Goal: Information Seeking & Learning: Learn about a topic

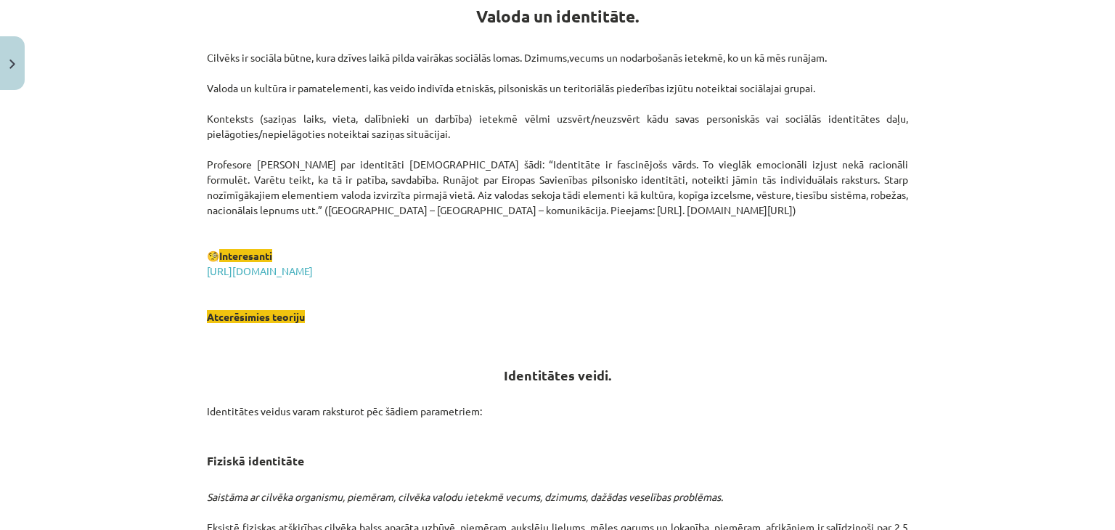
scroll to position [120, 0]
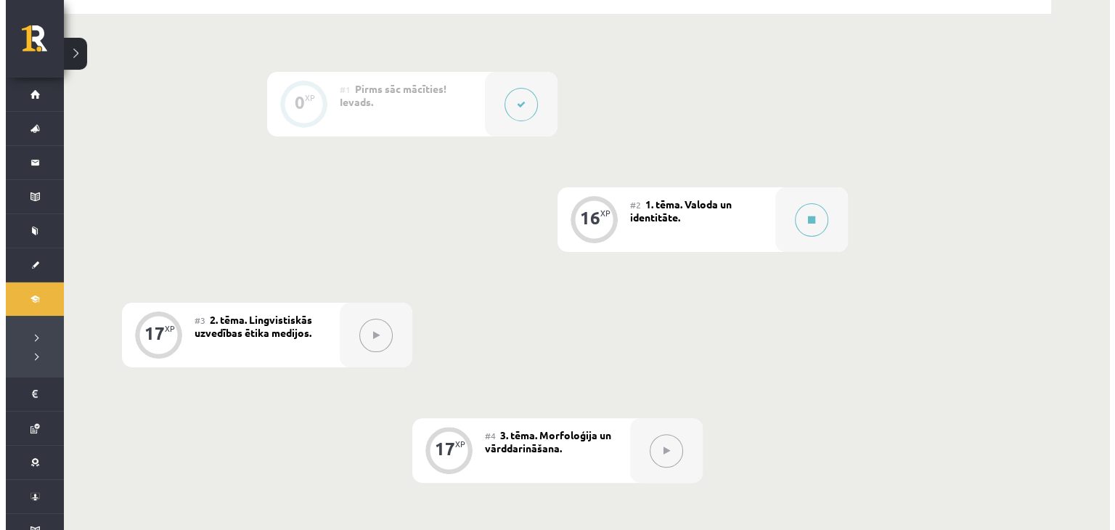
scroll to position [363, 0]
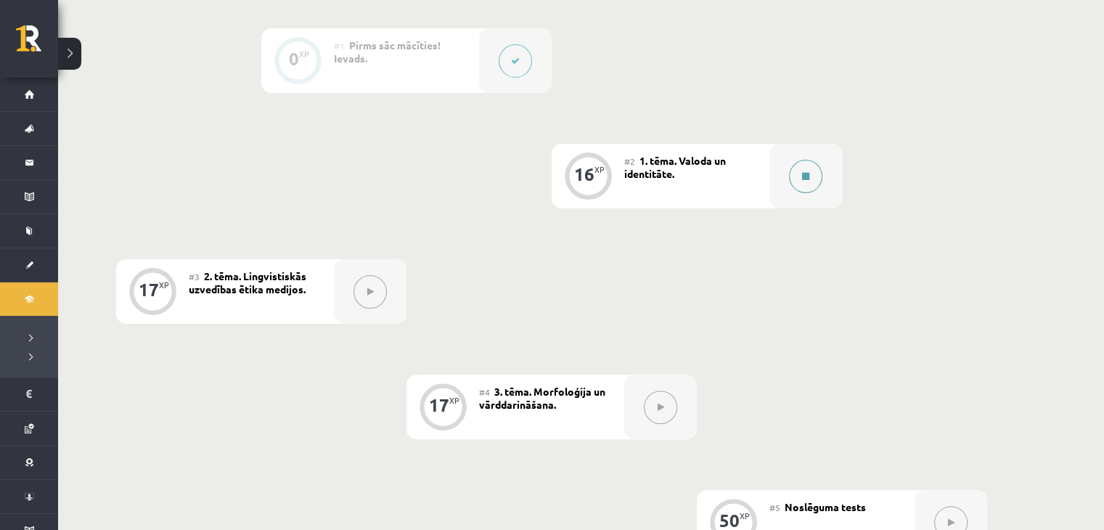
click at [801, 168] on button at bounding box center [805, 176] width 33 height 33
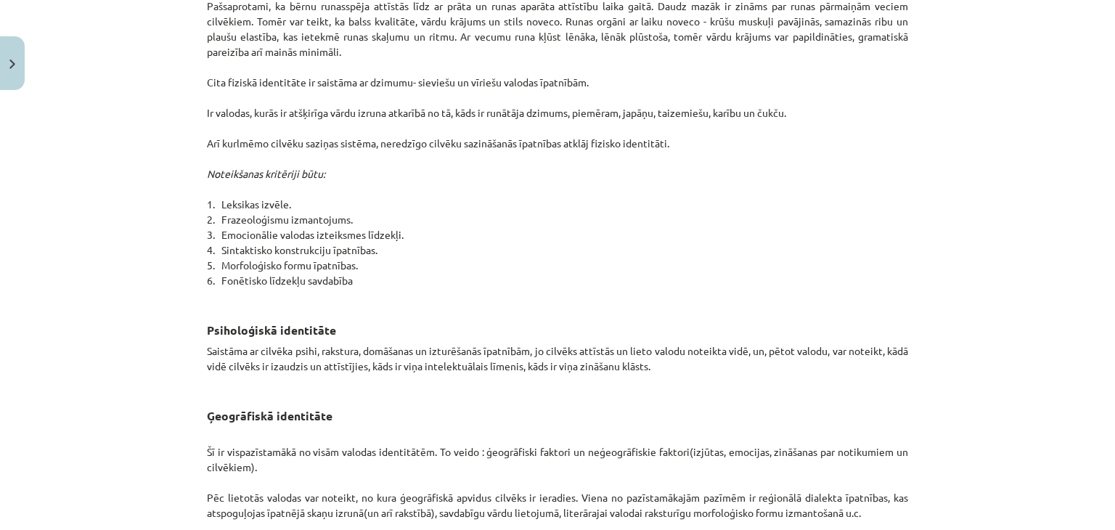
scroll to position [1089, 0]
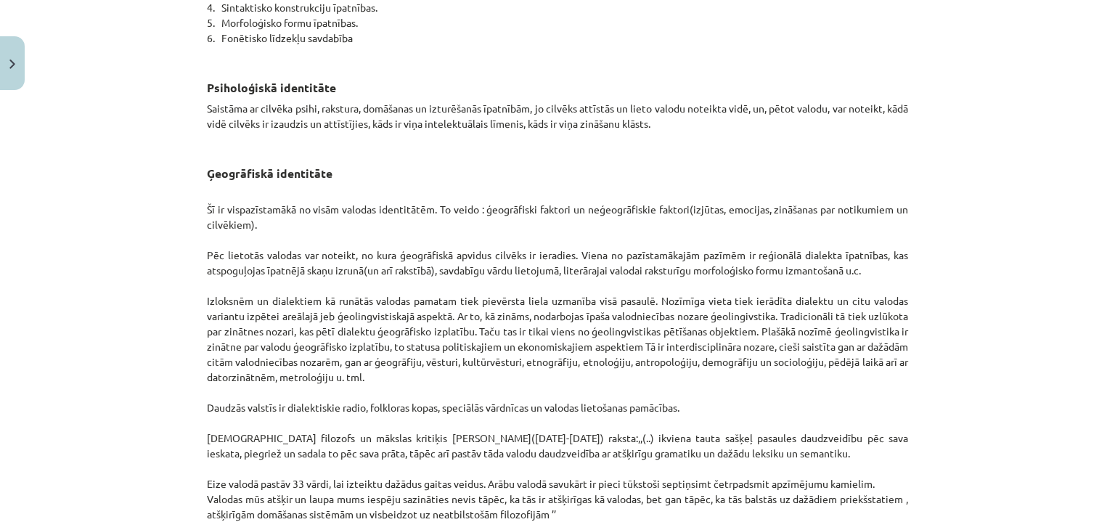
click at [1081, 209] on div "Mācību tēma: Latviešu valodas i - 11. klases 1. ieskaites mācību materiāls (a,b…" at bounding box center [557, 265] width 1115 height 530
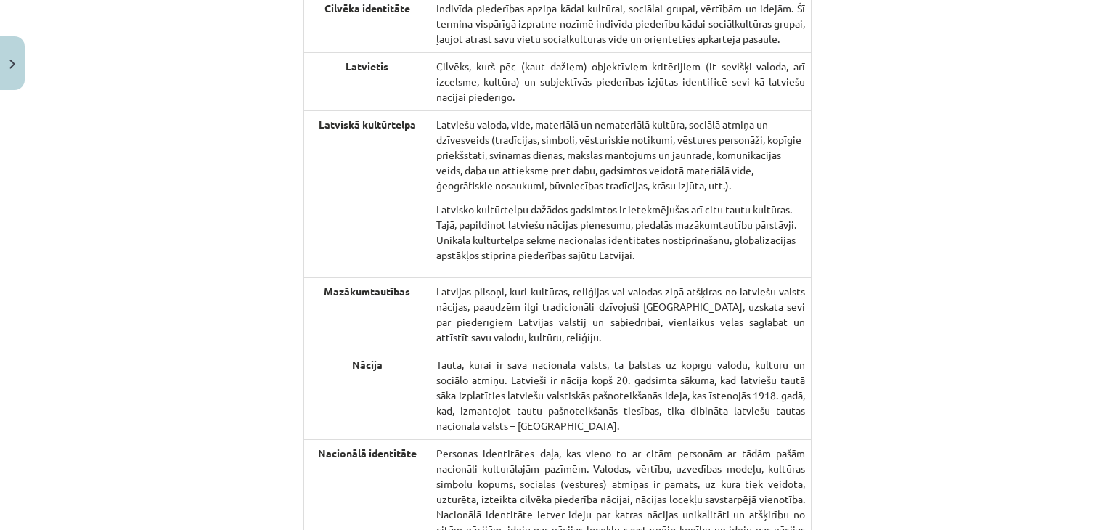
scroll to position [2056, 0]
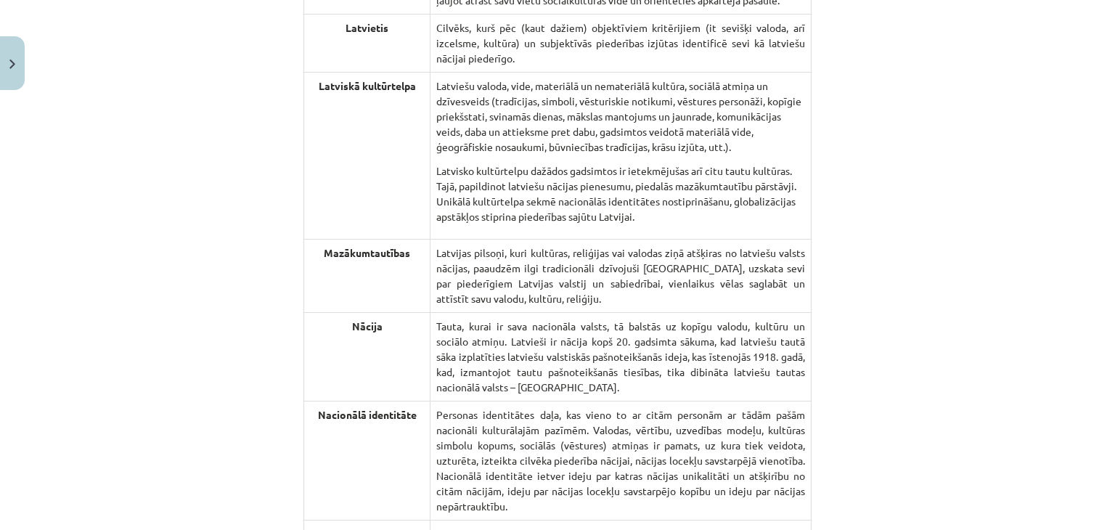
drag, startPoint x: 1068, startPoint y: 121, endPoint x: 1089, endPoint y: 106, distance: 26.6
click at [1072, 120] on div "Mācību tēma: Latviešu valodas i - 11. klases 1. ieskaites mācību materiāls (a,b…" at bounding box center [557, 265] width 1115 height 530
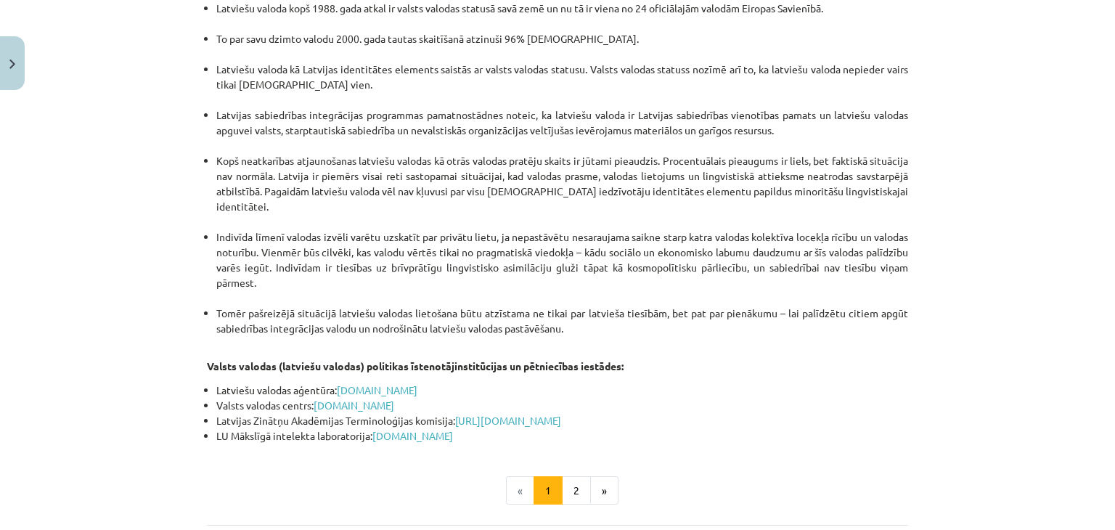
scroll to position [3024, 0]
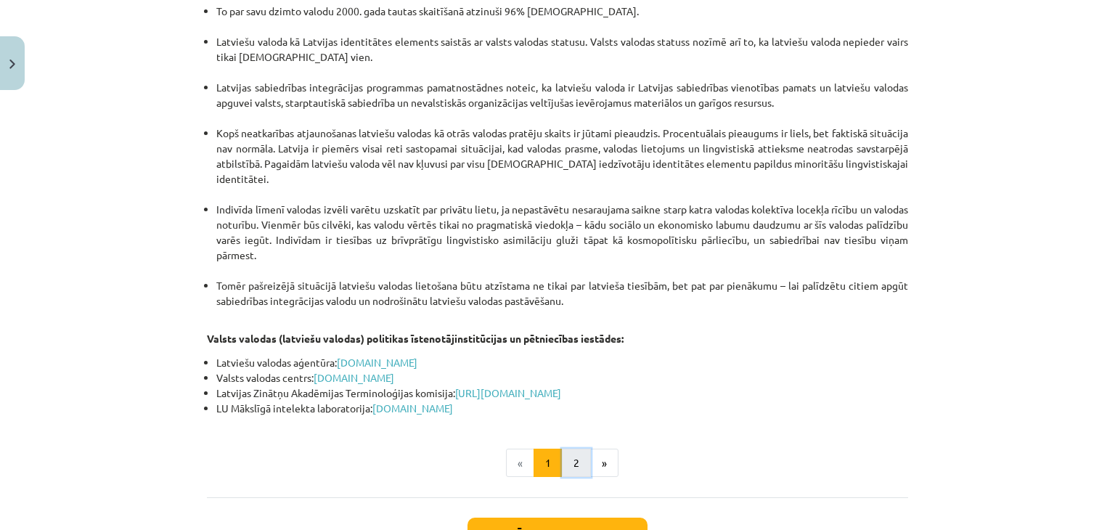
click at [566, 449] on button "2" at bounding box center [576, 463] width 29 height 29
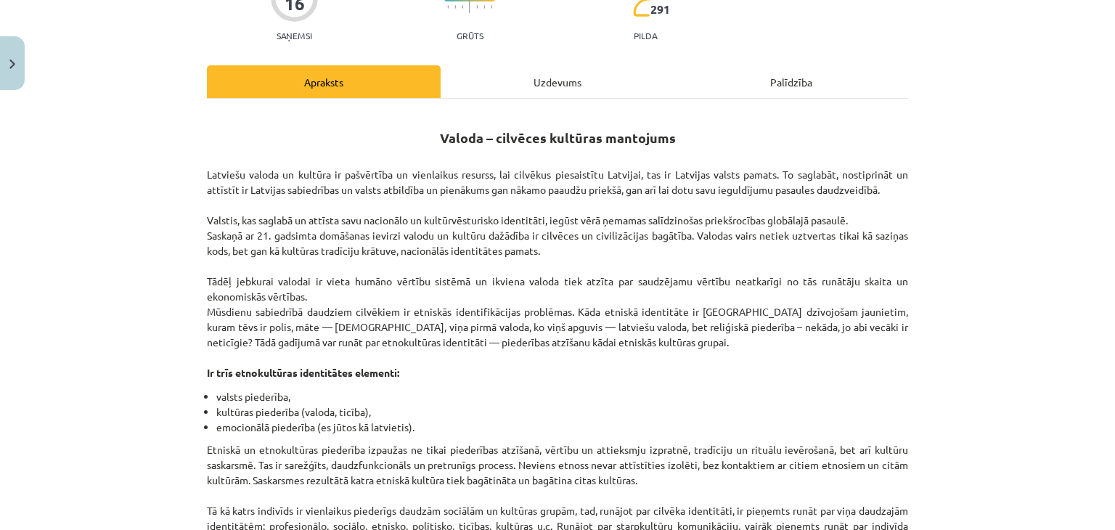
scroll to position [120, 0]
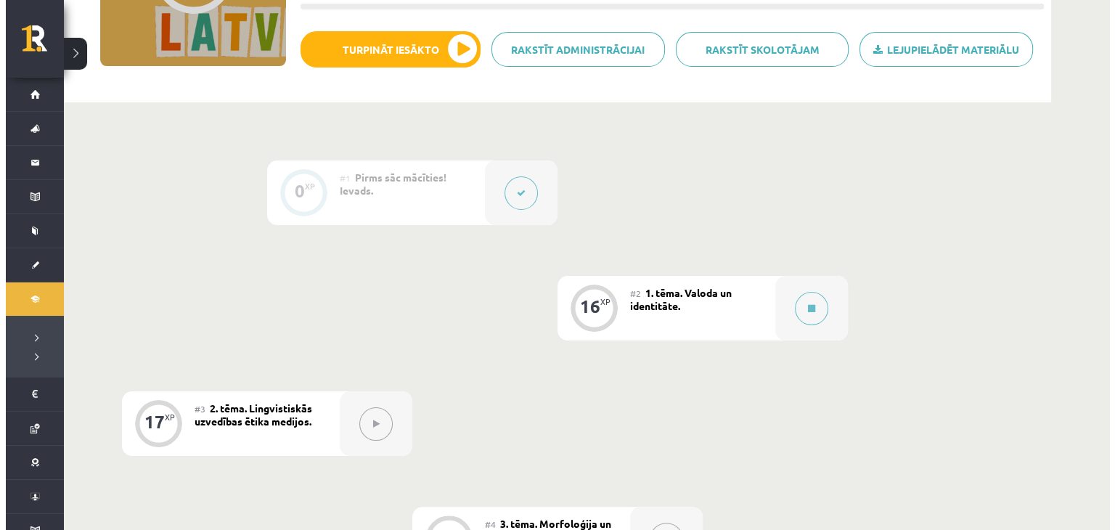
scroll to position [120, 0]
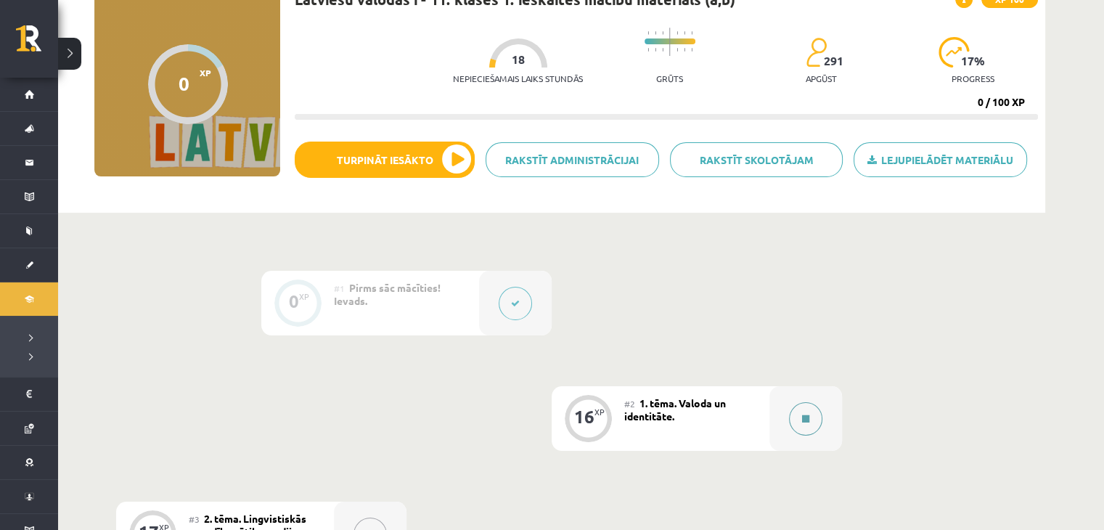
click at [790, 414] on button at bounding box center [805, 418] width 33 height 33
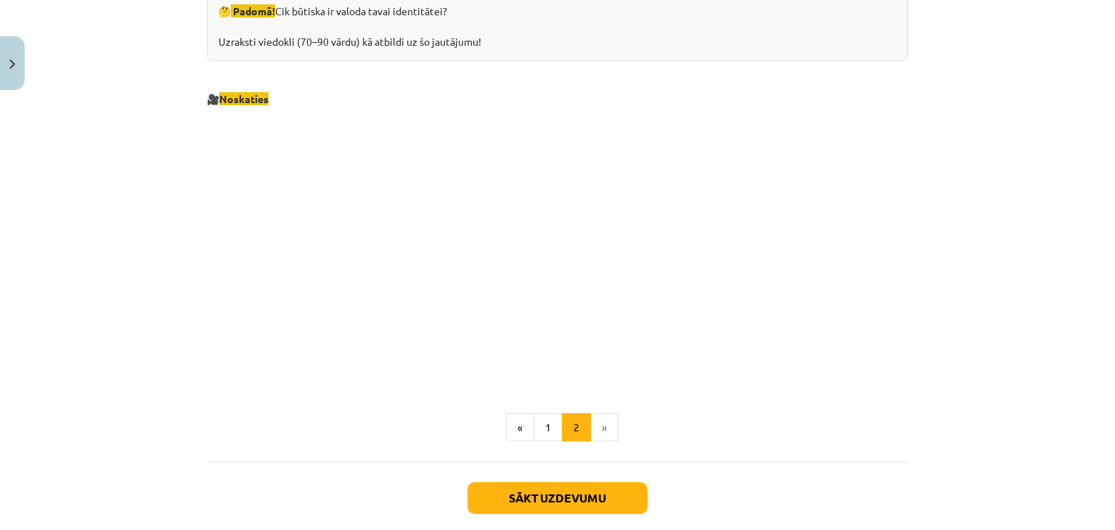
scroll to position [1576, 0]
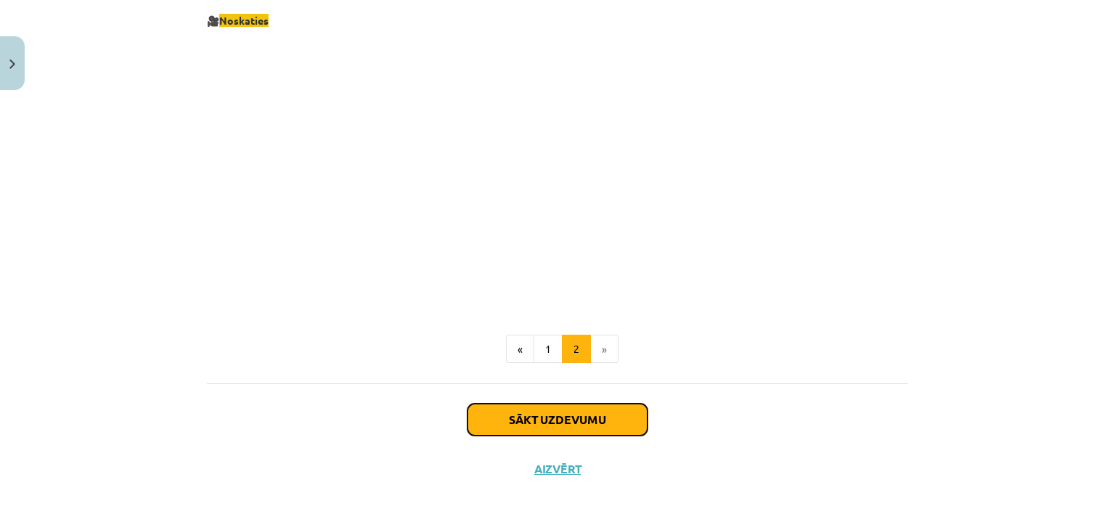
click at [604, 410] on button "Sākt uzdevumu" at bounding box center [557, 420] width 180 height 32
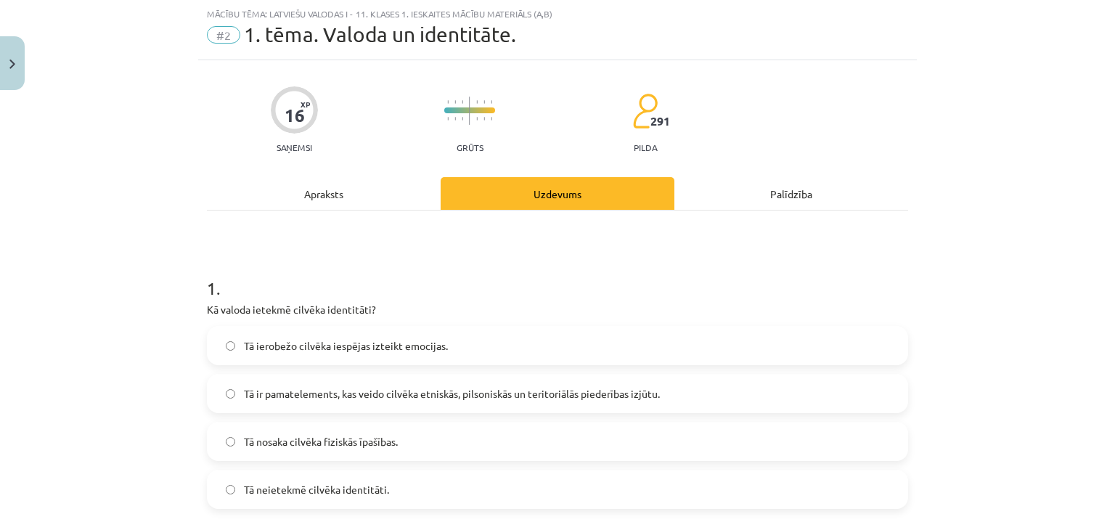
scroll to position [157, 0]
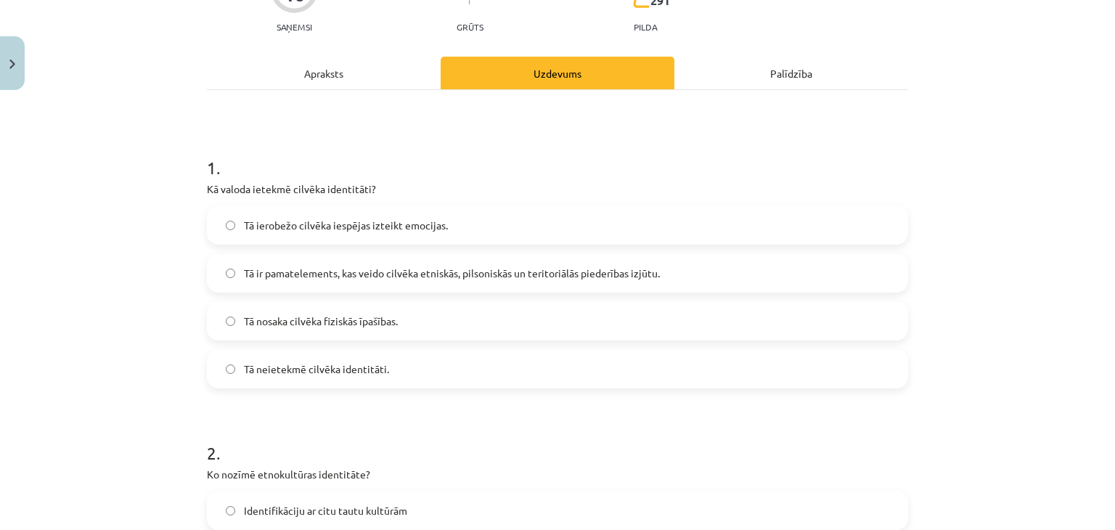
click at [365, 277] on span "Tā ir pamatelements, kas veido cilvēka etniskās, pilsoniskās un teritoriālās pi…" at bounding box center [452, 273] width 416 height 15
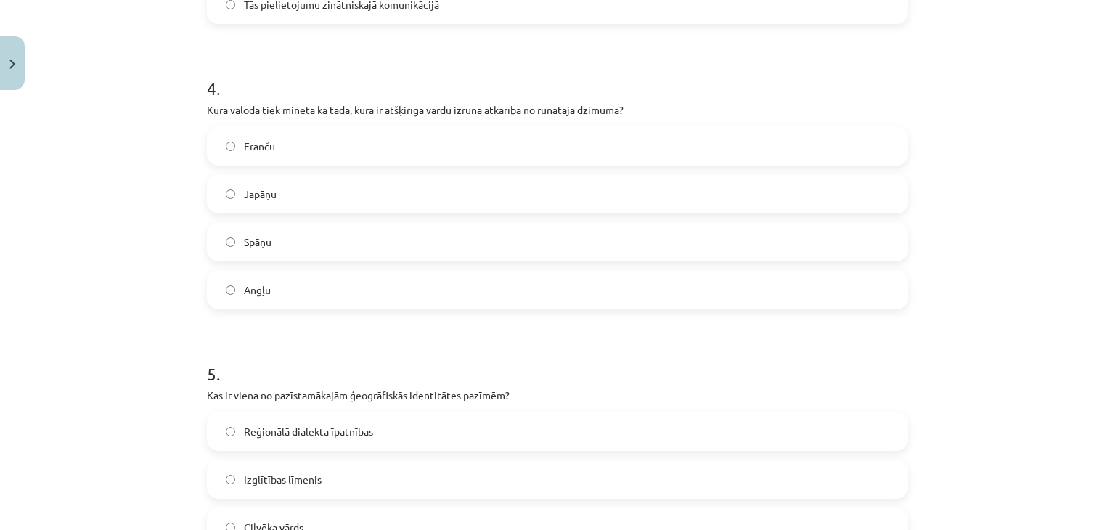
scroll to position [1324, 0]
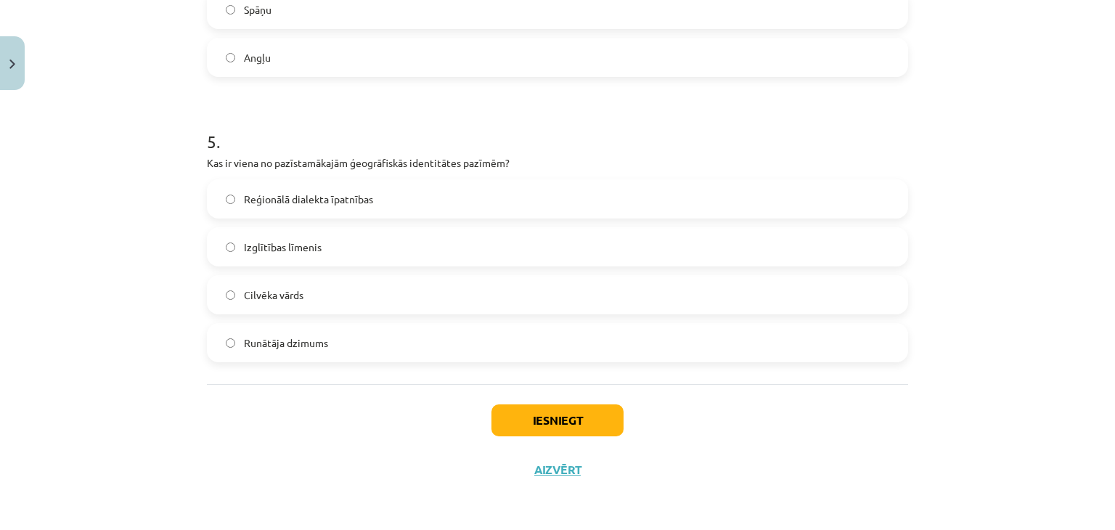
click at [316, 204] on span "Reģionālā dialekta īpatnības" at bounding box center [308, 199] width 129 height 15
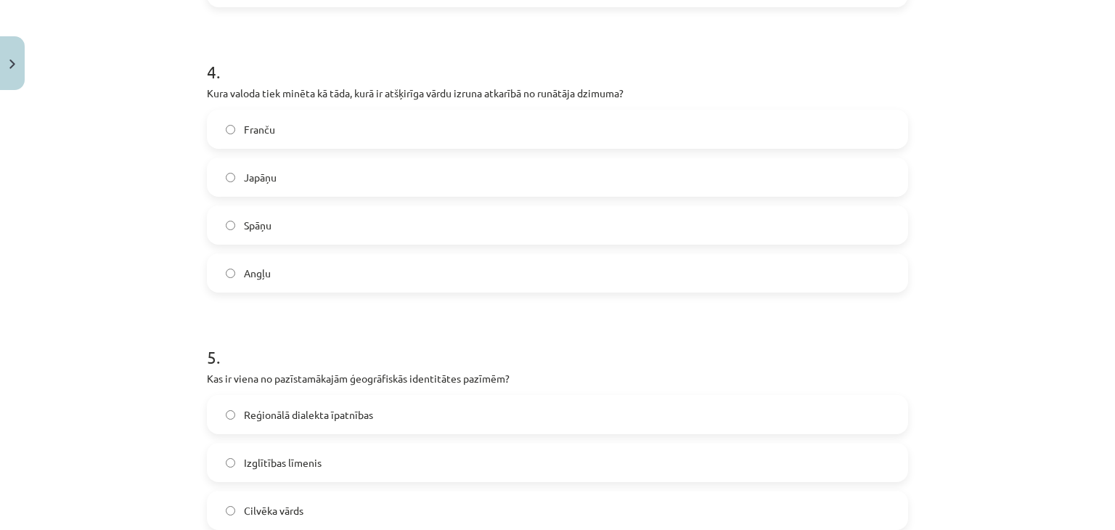
scroll to position [1082, 0]
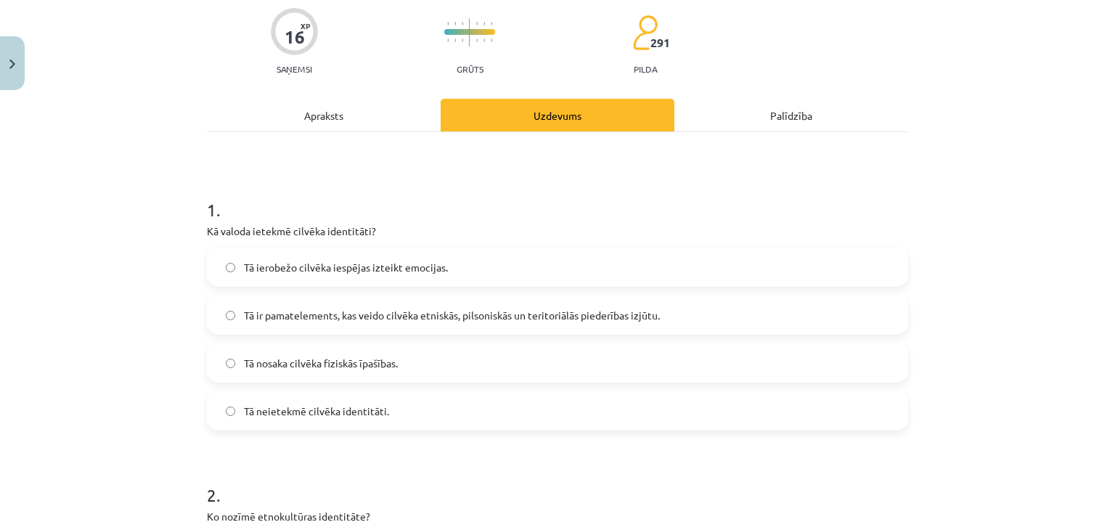
click at [335, 114] on div "Apraksts" at bounding box center [324, 115] width 234 height 33
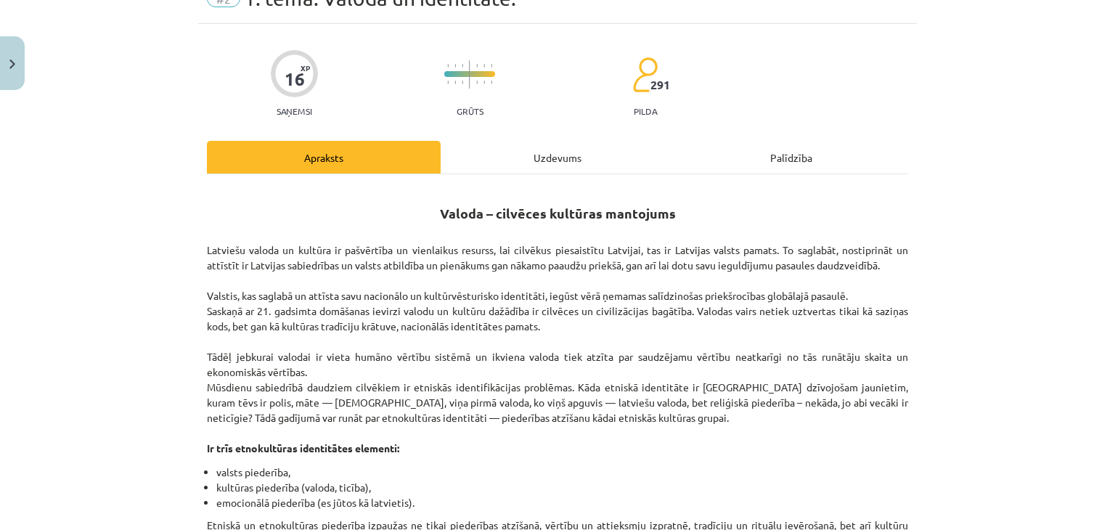
scroll to position [0, 0]
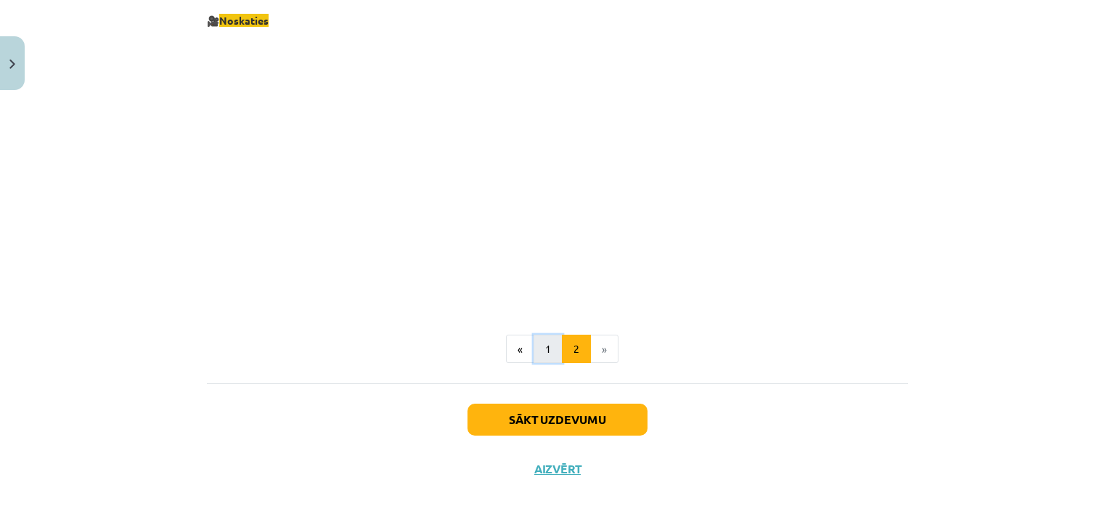
click at [545, 344] on button "1" at bounding box center [547, 349] width 29 height 29
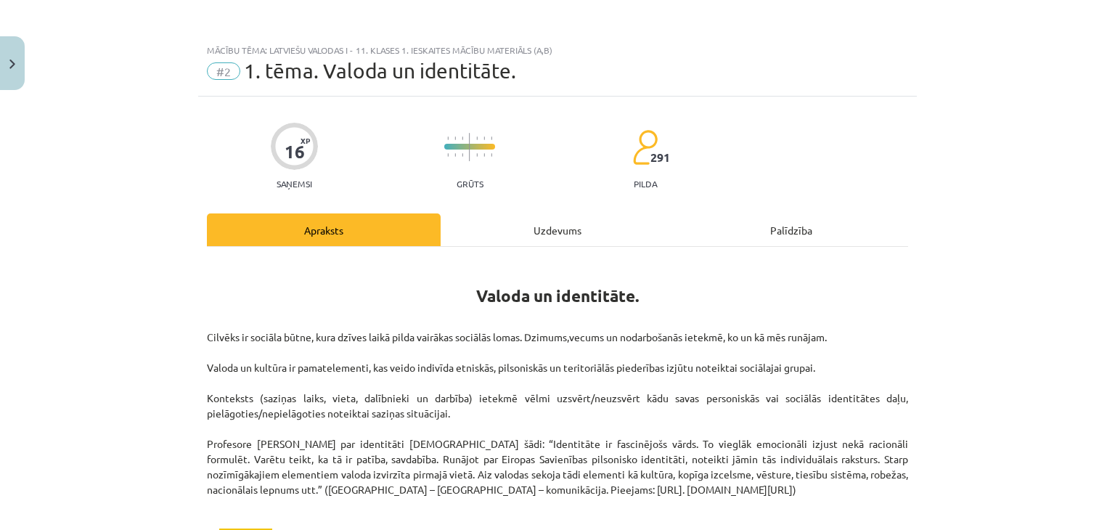
click at [500, 224] on div "Uzdevums" at bounding box center [558, 229] width 234 height 33
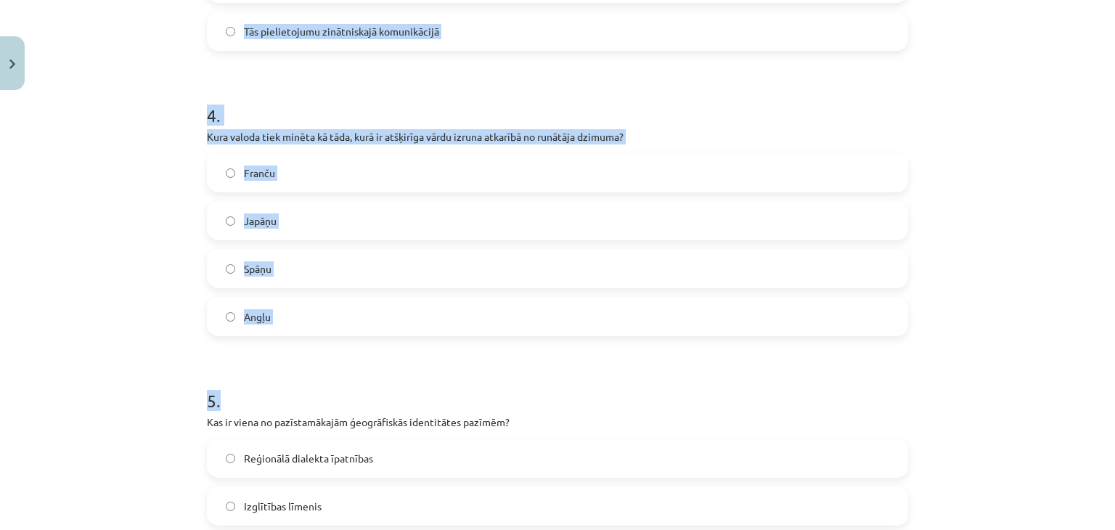
scroll to position [1125, 0]
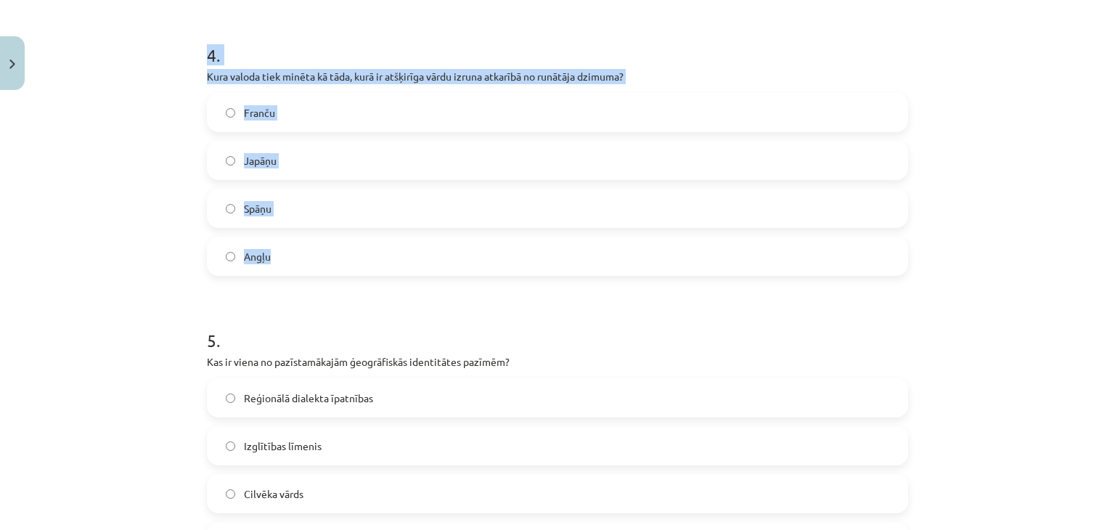
drag, startPoint x: 196, startPoint y: 207, endPoint x: 331, endPoint y: 244, distance: 140.0
copy form "2 . Ko nozīmē etnokultūras identitāte? Identifikāciju ar citu tautu kultūrām Pi…"
click at [370, 49] on h1 "4 ." at bounding box center [557, 42] width 701 height 45
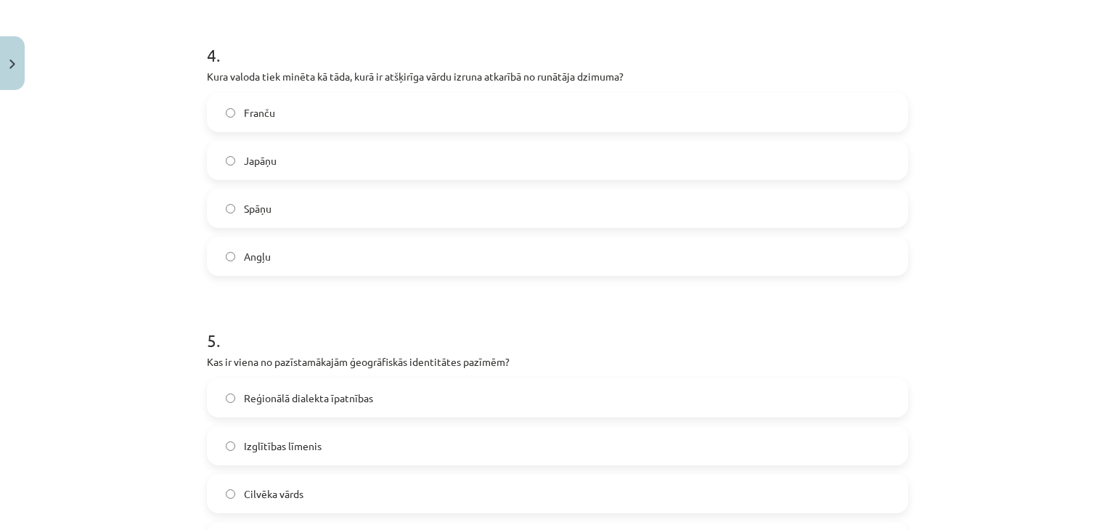
click at [434, 204] on label "Spāņu" at bounding box center [557, 208] width 698 height 36
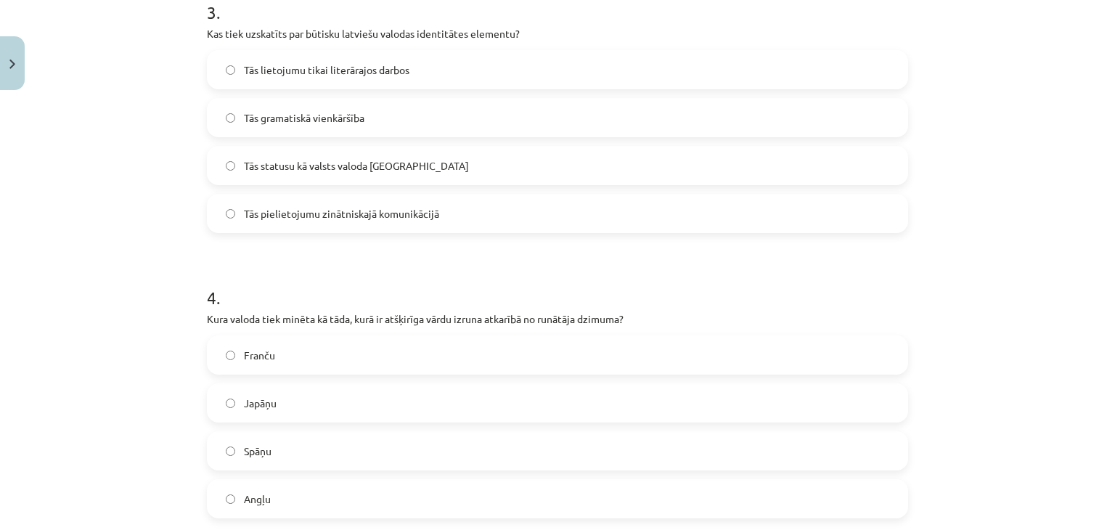
scroll to position [762, 0]
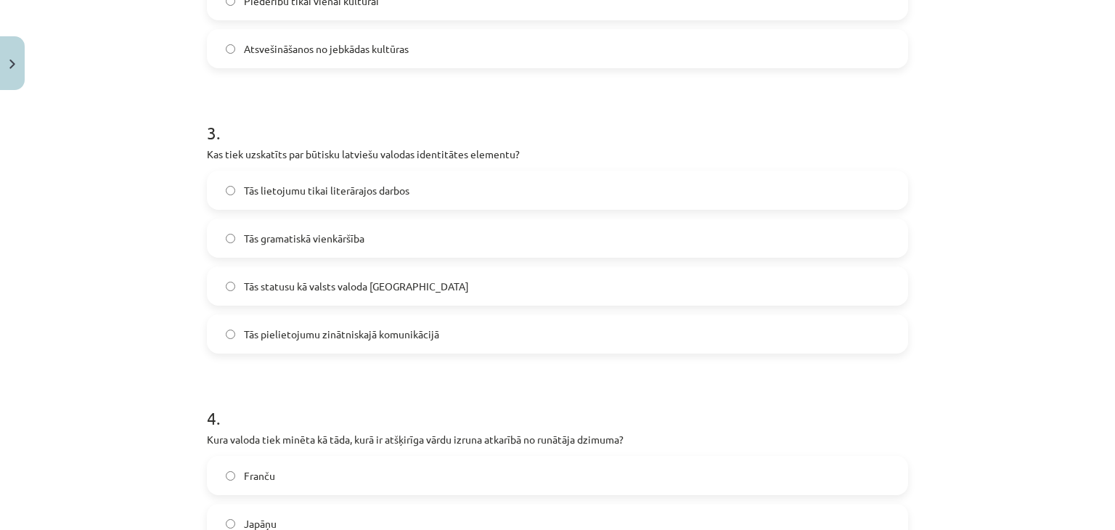
click at [485, 286] on label "Tās statusu kā valsts valoda [GEOGRAPHIC_DATA]" at bounding box center [557, 286] width 698 height 36
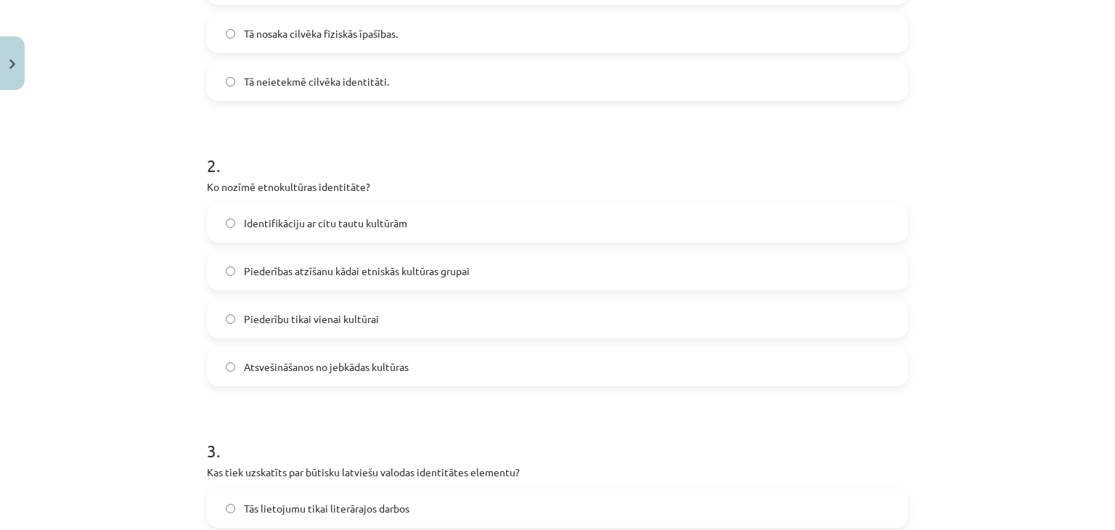
scroll to position [399, 0]
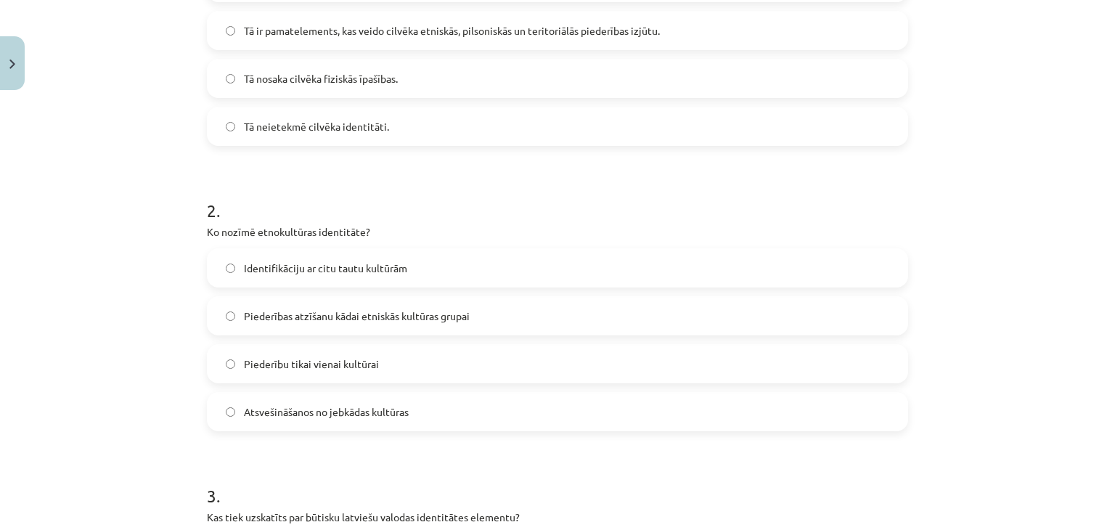
click at [498, 314] on label "Piederības atzīšanu kādai etniskās kultūras grupai" at bounding box center [557, 316] width 698 height 36
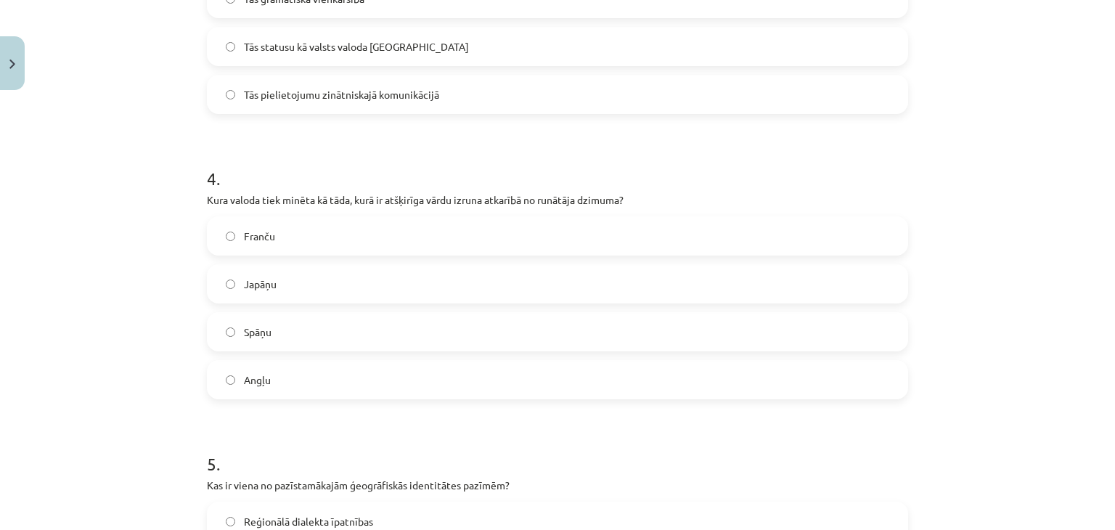
scroll to position [1004, 0]
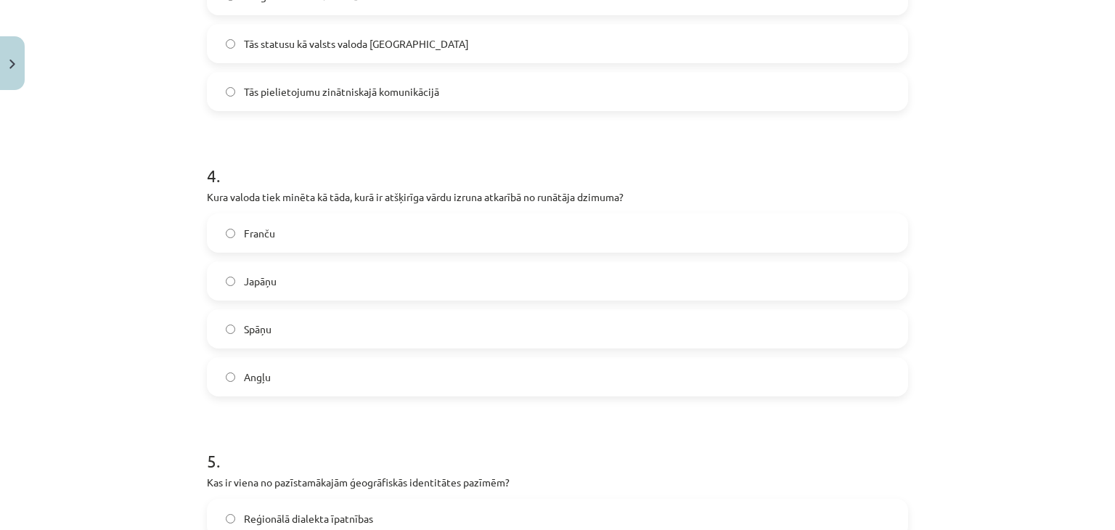
click at [422, 277] on label "Japāņu" at bounding box center [557, 281] width 698 height 36
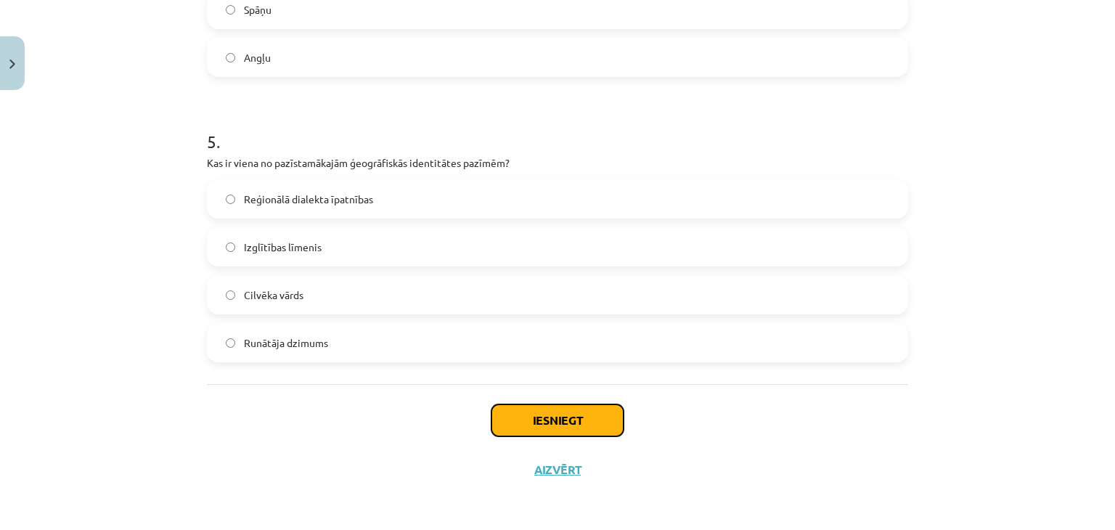
click at [555, 414] on button "Iesniegt" at bounding box center [557, 420] width 132 height 32
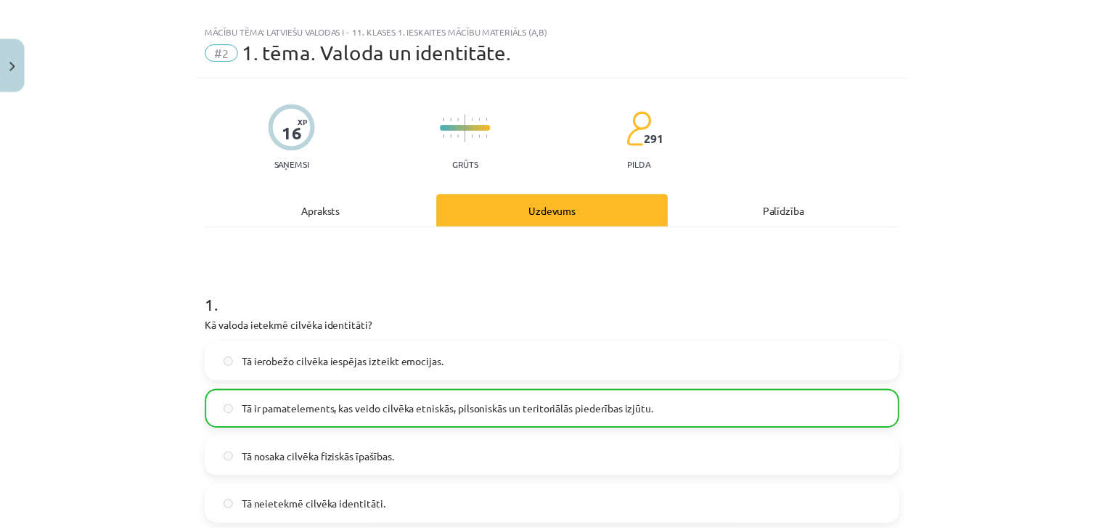
scroll to position [0, 0]
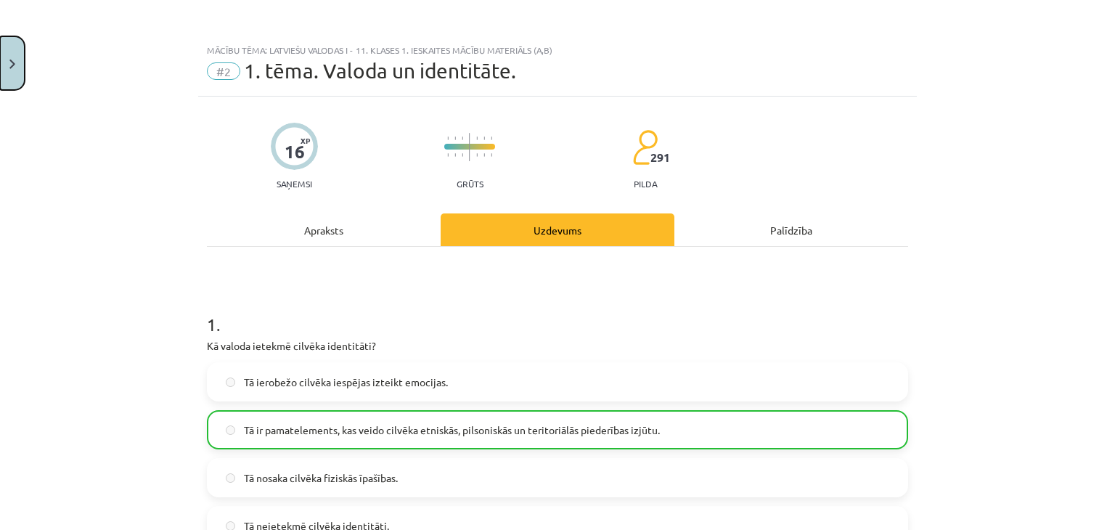
click at [9, 65] on img "Close" at bounding box center [12, 64] width 6 height 9
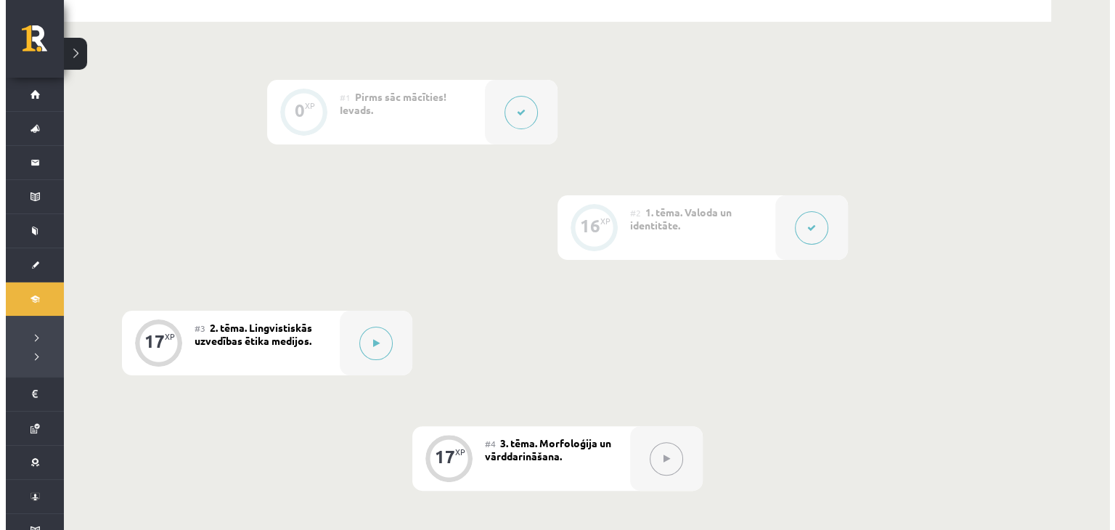
scroll to position [363, 0]
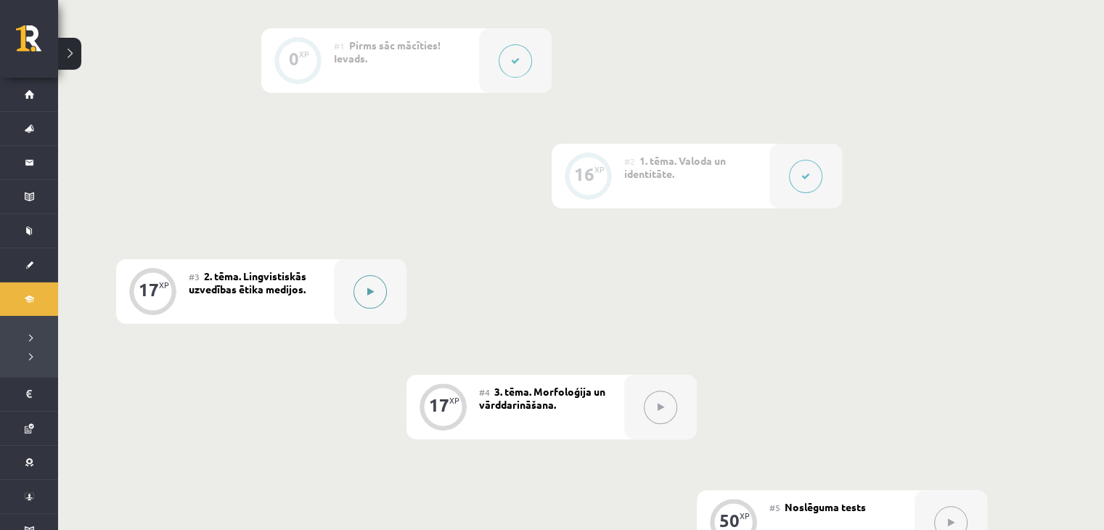
click at [365, 298] on button at bounding box center [369, 291] width 33 height 33
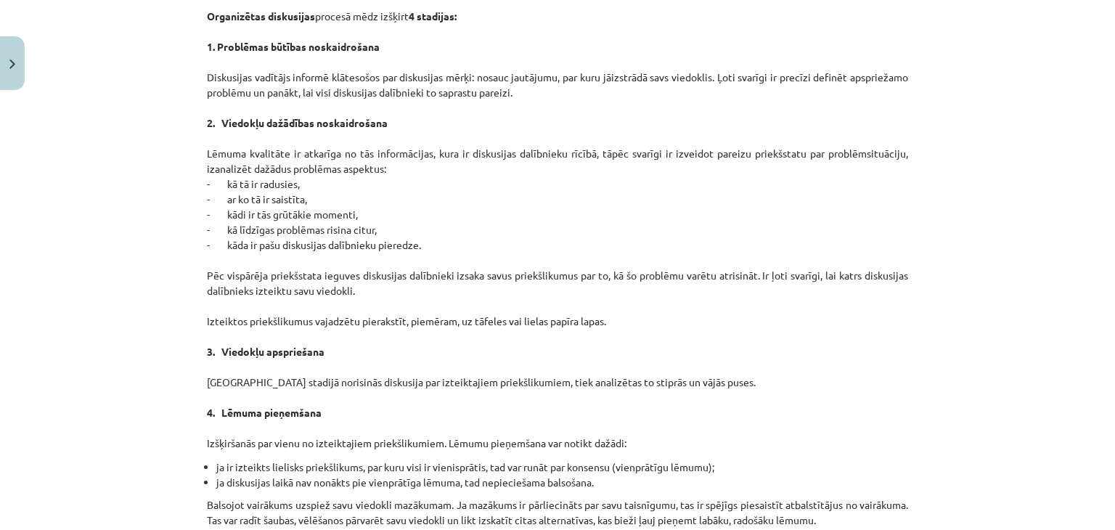
scroll to position [1315, 0]
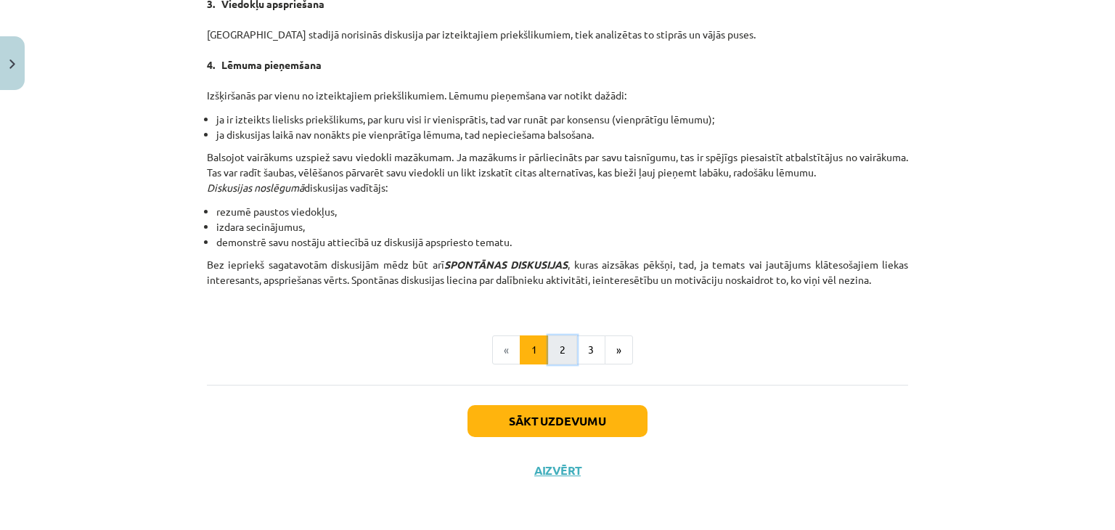
click at [552, 350] on button "2" at bounding box center [562, 349] width 29 height 29
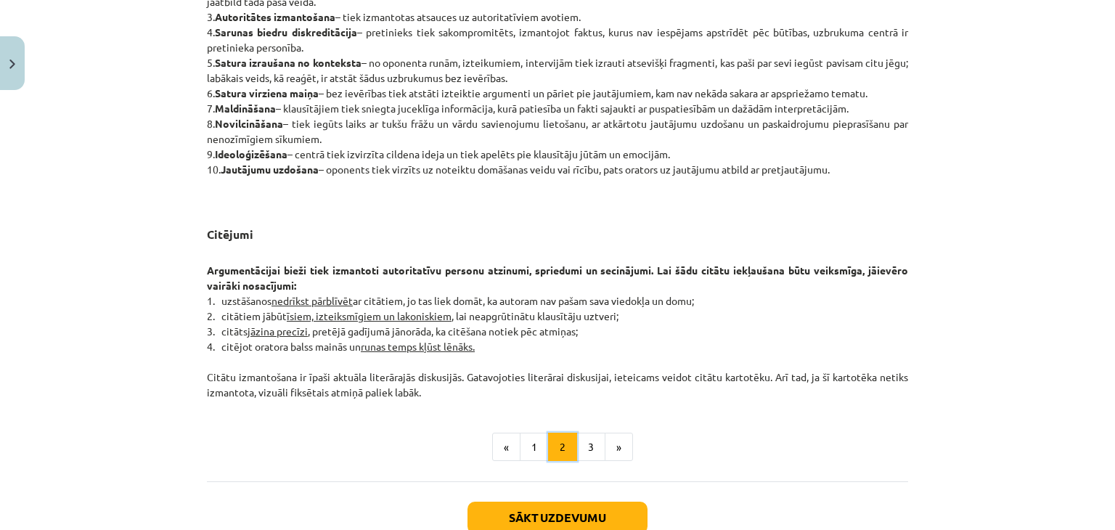
scroll to position [1106, 0]
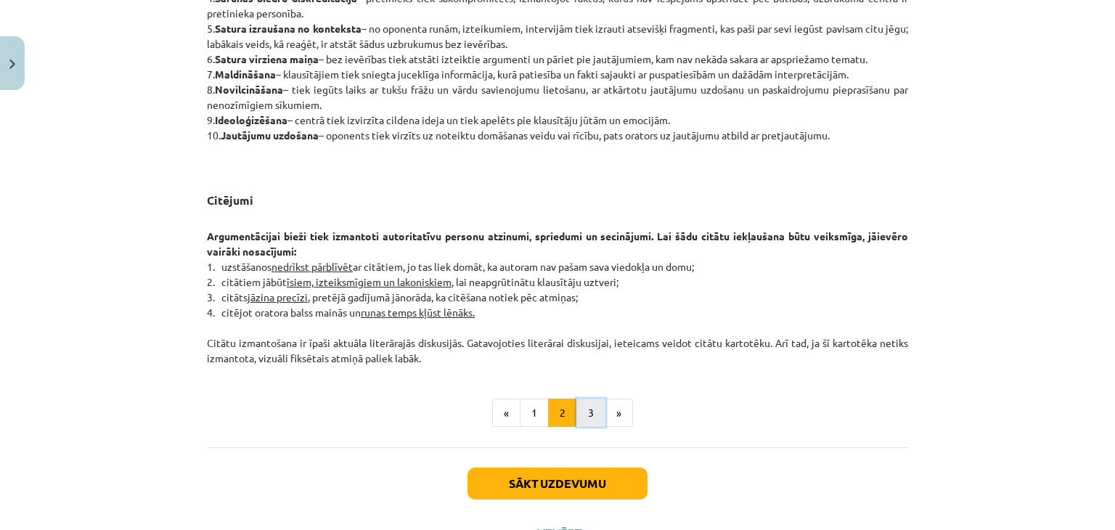
click at [586, 411] on button "3" at bounding box center [590, 412] width 29 height 29
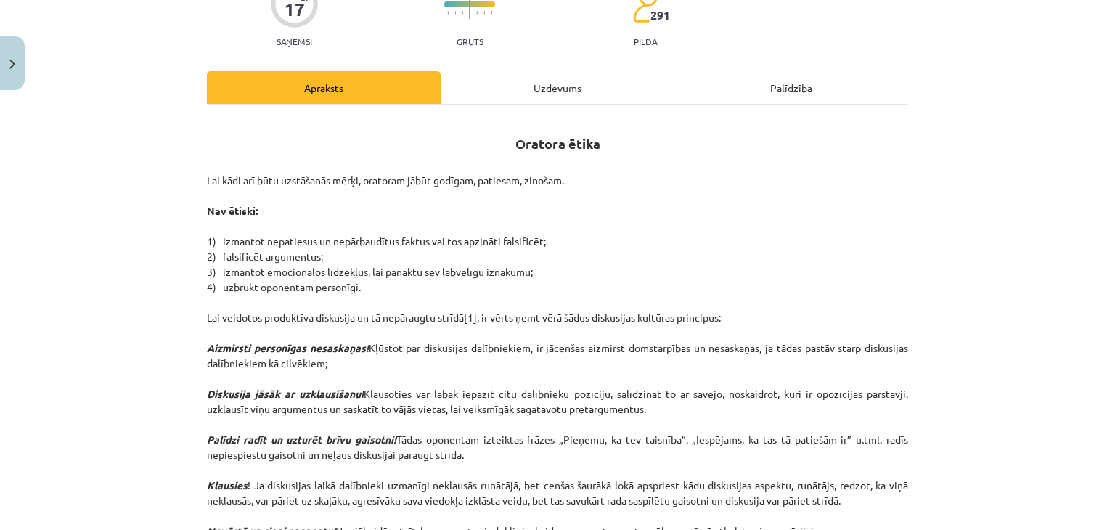
scroll to position [17, 0]
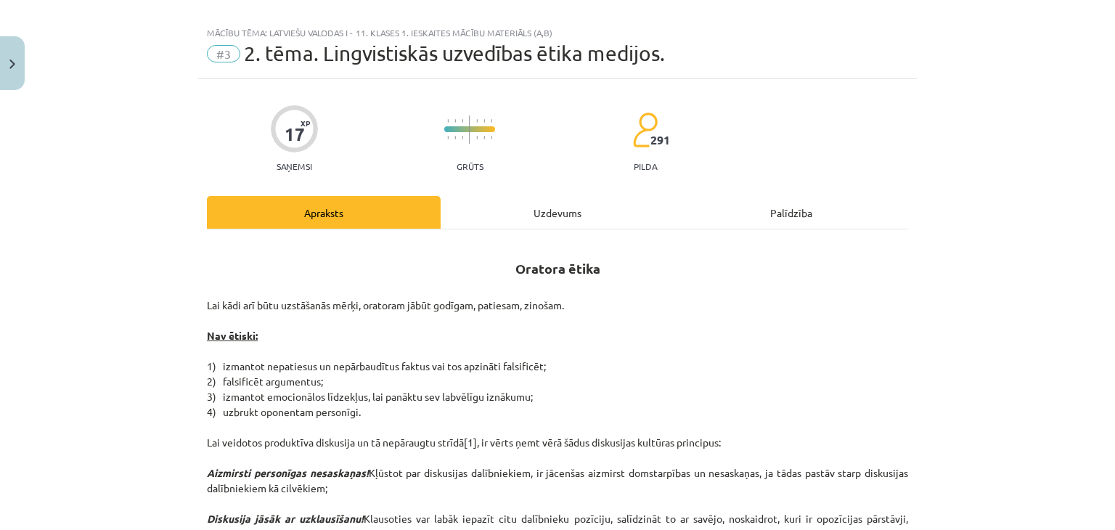
click at [533, 211] on div "Uzdevums" at bounding box center [558, 212] width 234 height 33
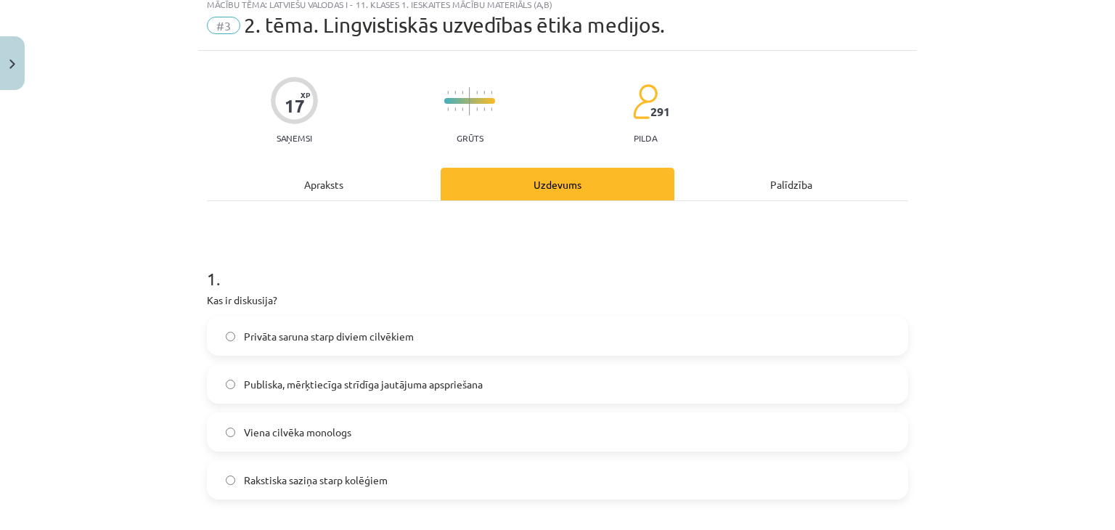
scroll to position [0, 0]
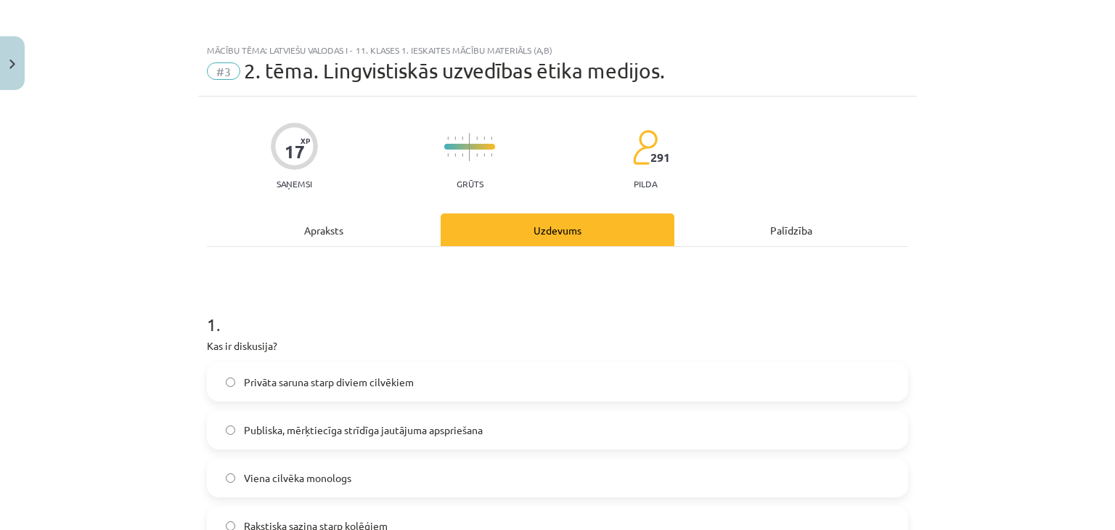
click at [367, 232] on div "Apraksts" at bounding box center [324, 229] width 234 height 33
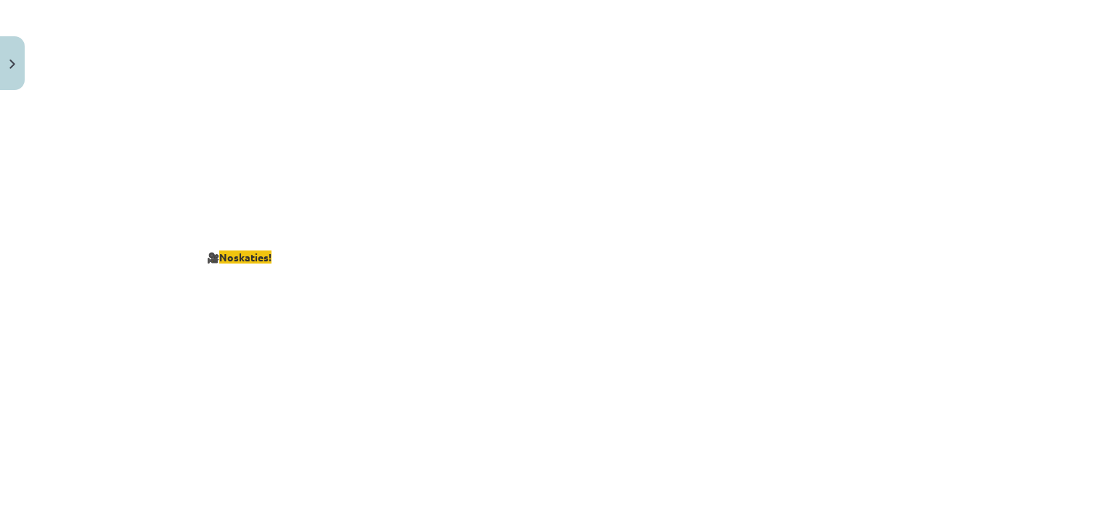
scroll to position [2702, 0]
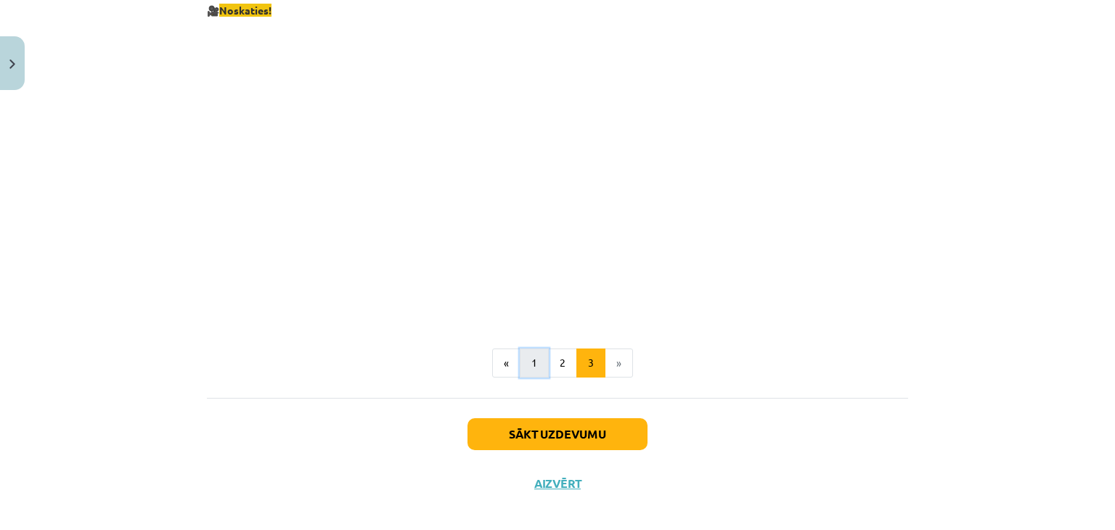
click at [529, 353] on button "1" at bounding box center [534, 362] width 29 height 29
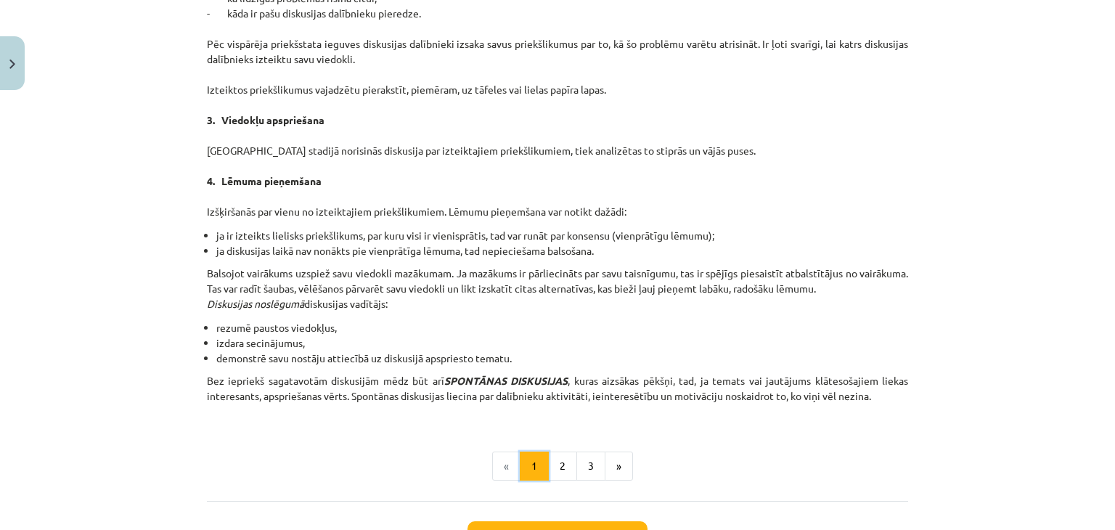
scroll to position [1227, 0]
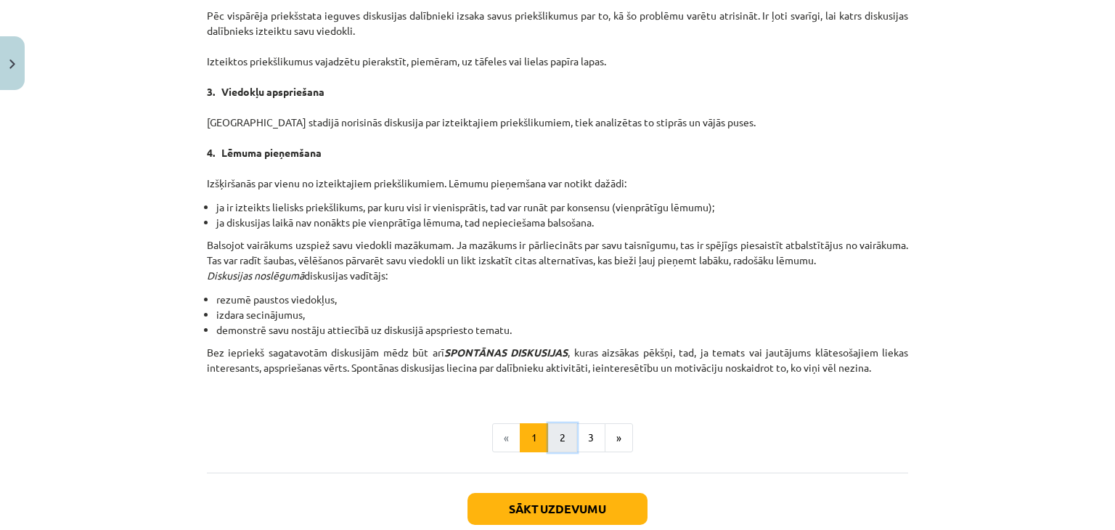
click at [560, 440] on button "2" at bounding box center [562, 437] width 29 height 29
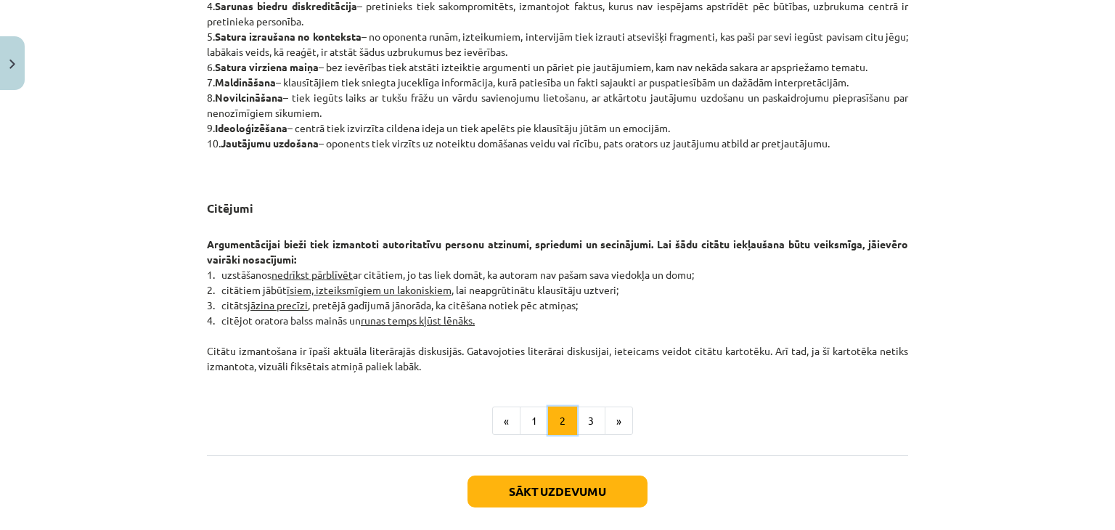
scroll to position [1168, 0]
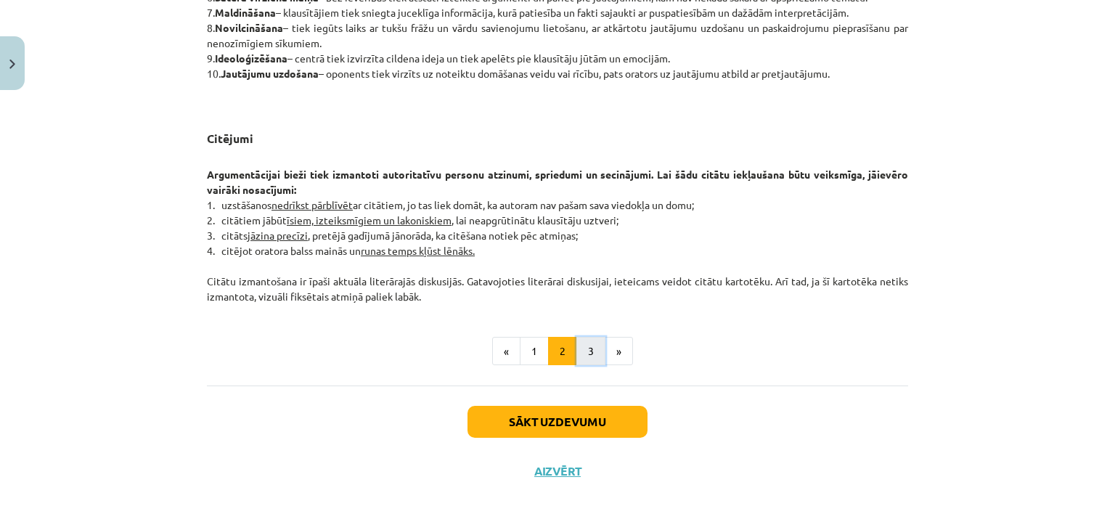
click at [593, 350] on button "3" at bounding box center [590, 351] width 29 height 29
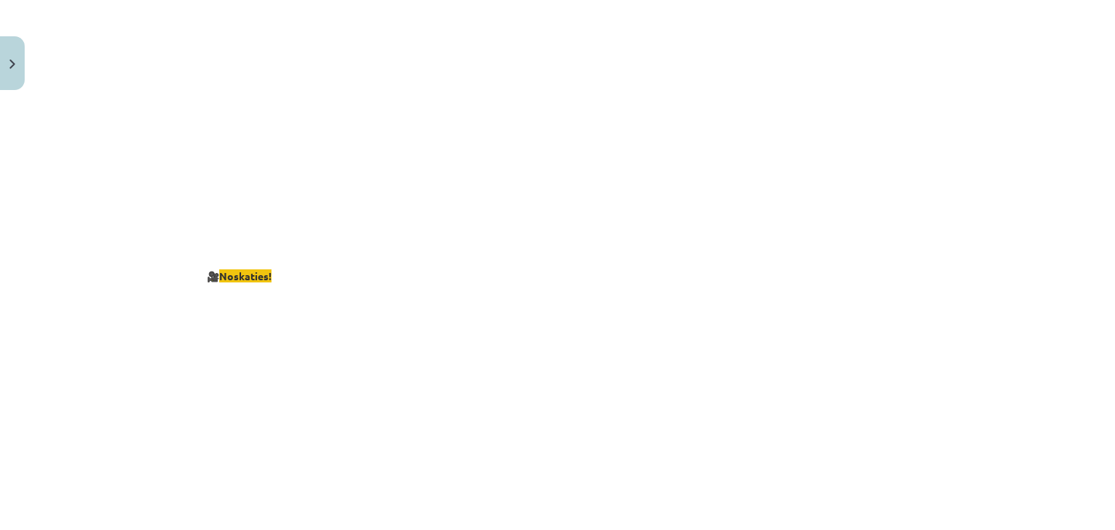
scroll to position [2702, 0]
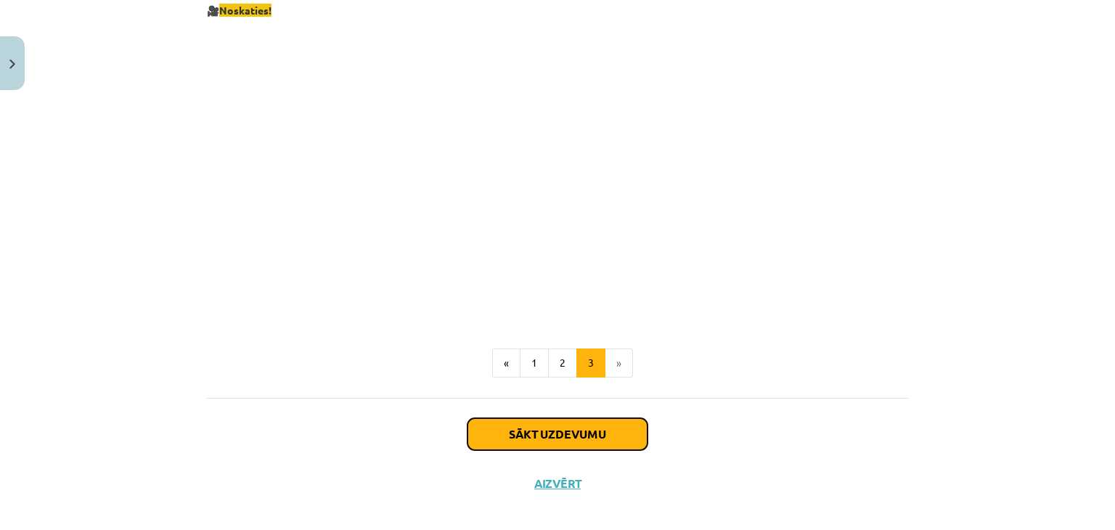
click at [598, 418] on button "Sākt uzdevumu" at bounding box center [557, 434] width 180 height 32
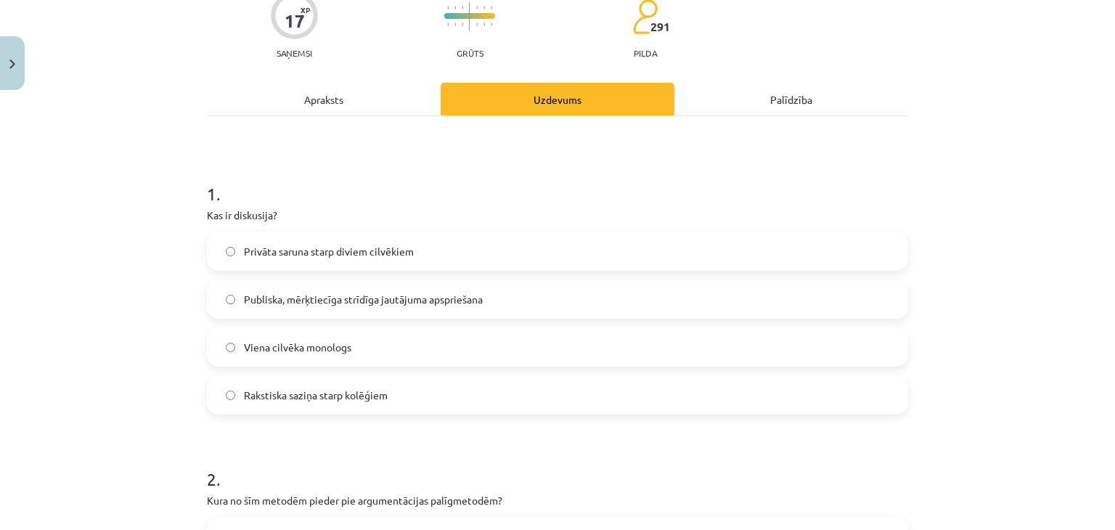
scroll to position [157, 0]
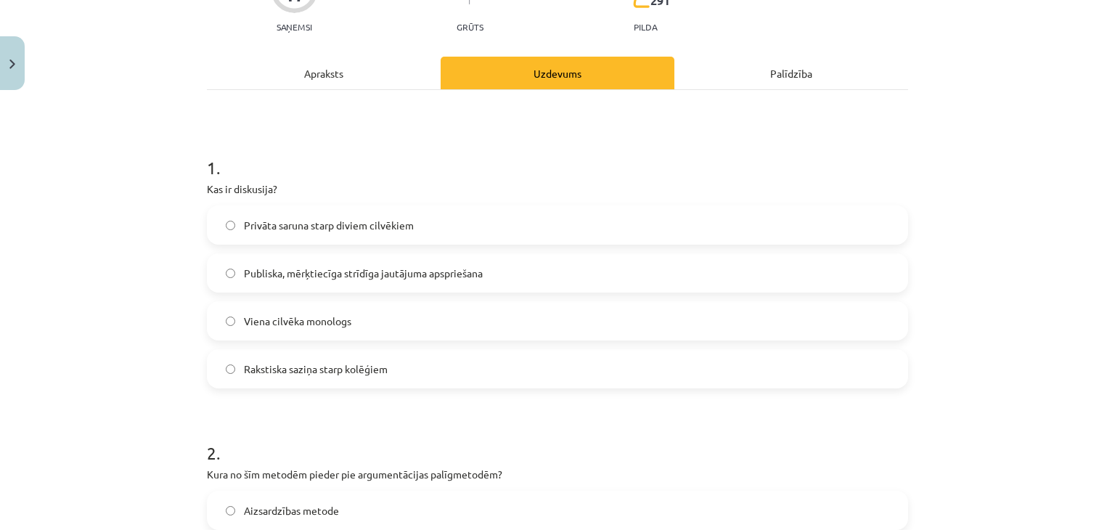
click at [525, 274] on label "Publiska, mērķtiecīga strīdīga jautājuma apspriešana" at bounding box center [557, 273] width 698 height 36
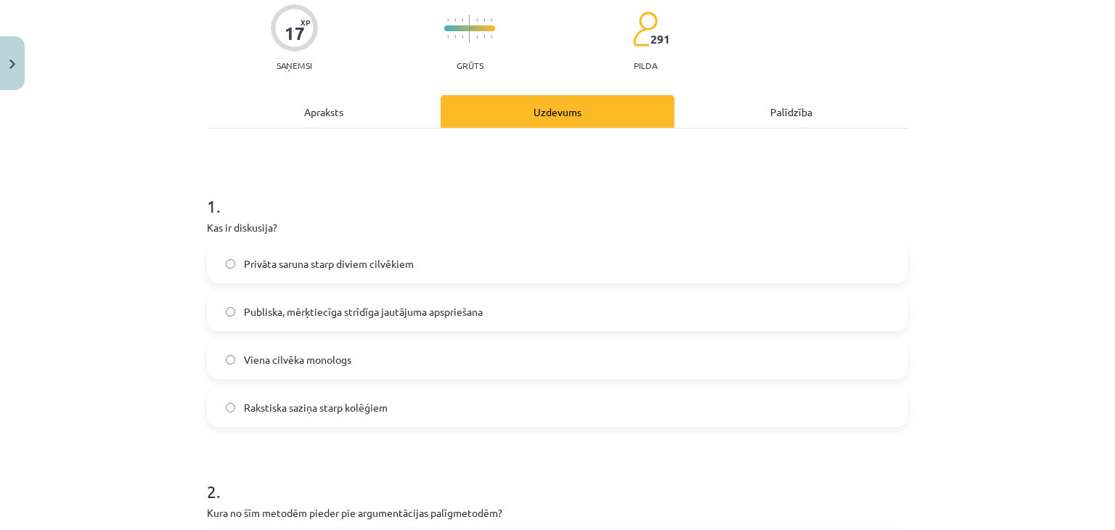
scroll to position [0, 0]
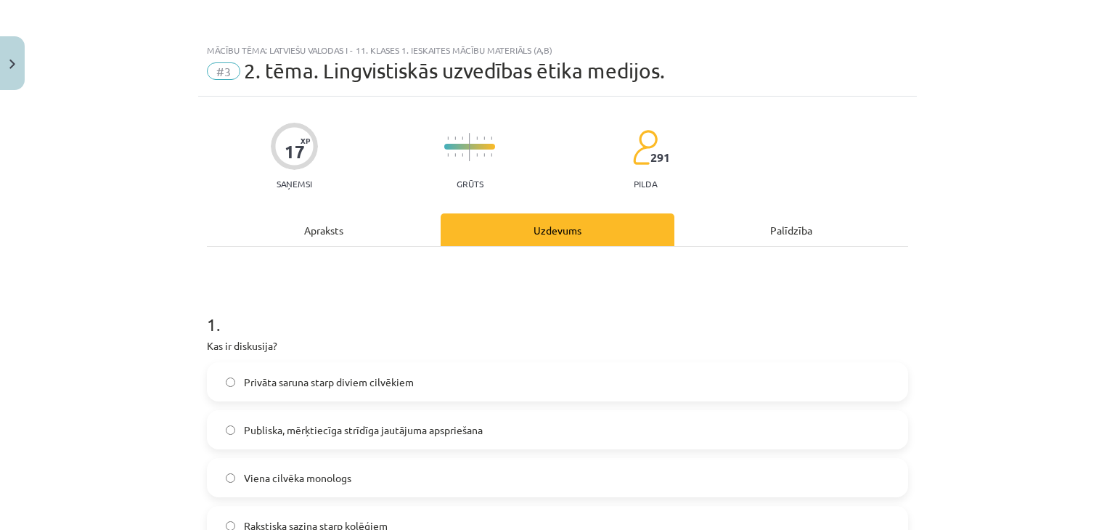
click at [377, 216] on div "Apraksts" at bounding box center [324, 229] width 234 height 33
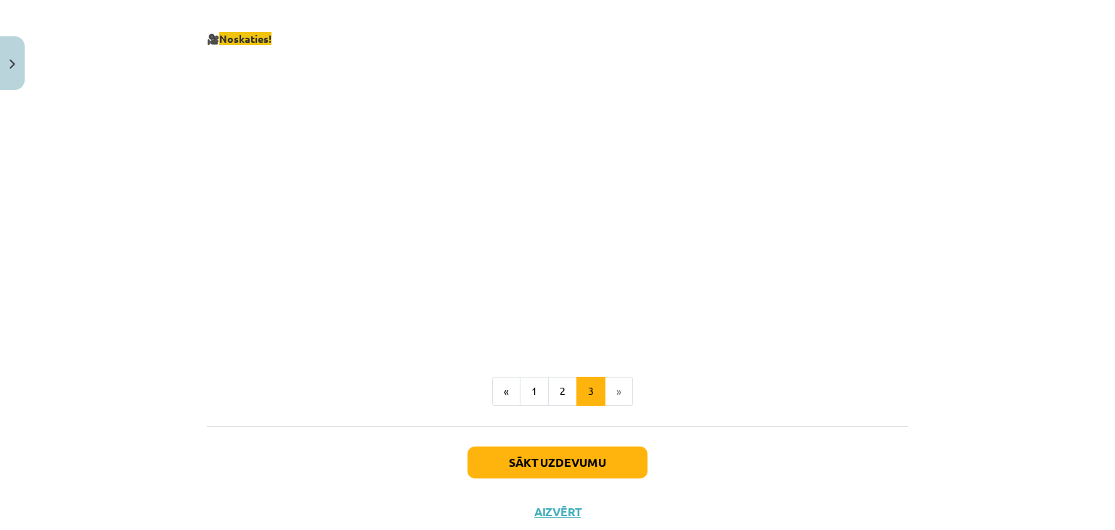
scroll to position [2702, 0]
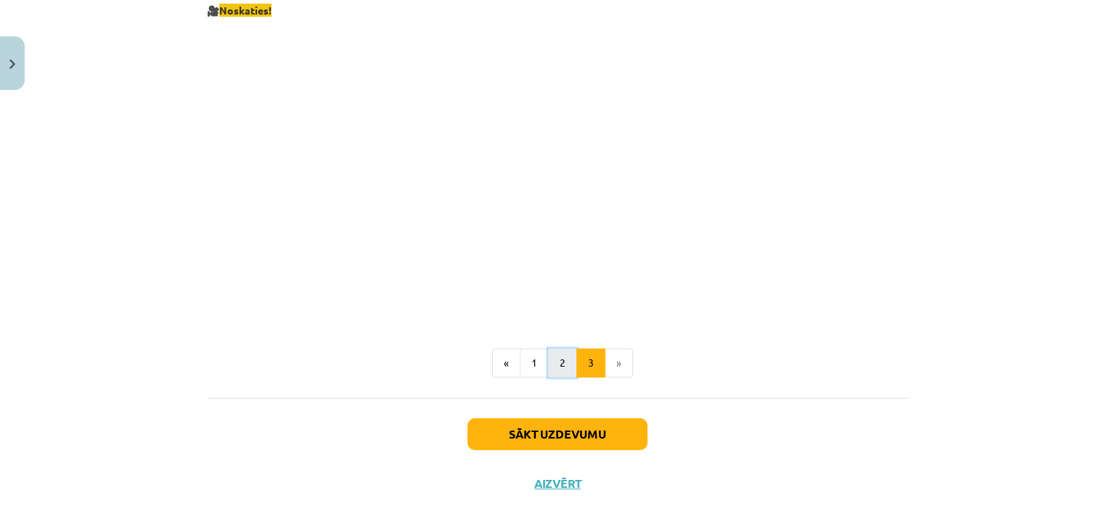
click at [549, 348] on button "2" at bounding box center [562, 362] width 29 height 29
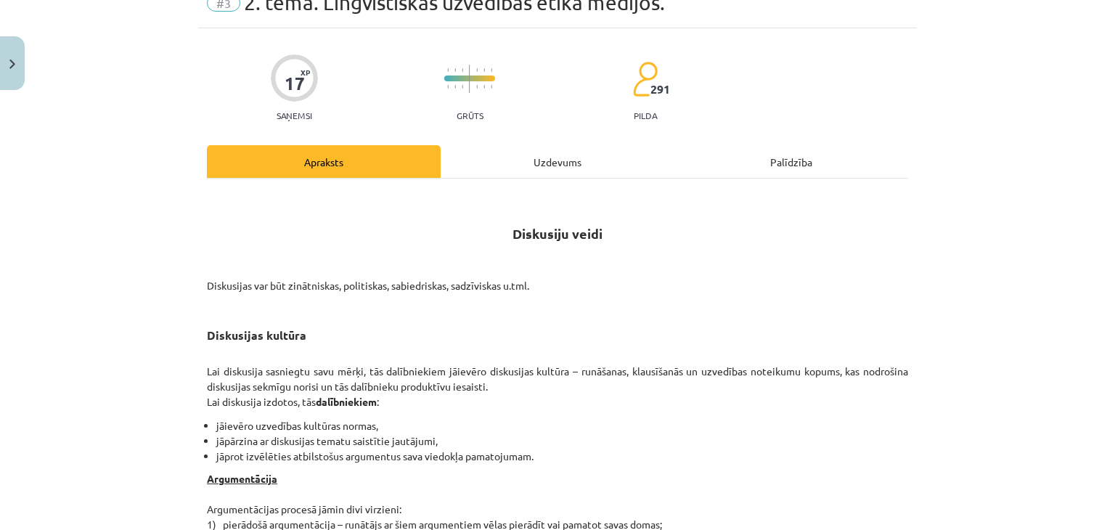
scroll to position [0, 0]
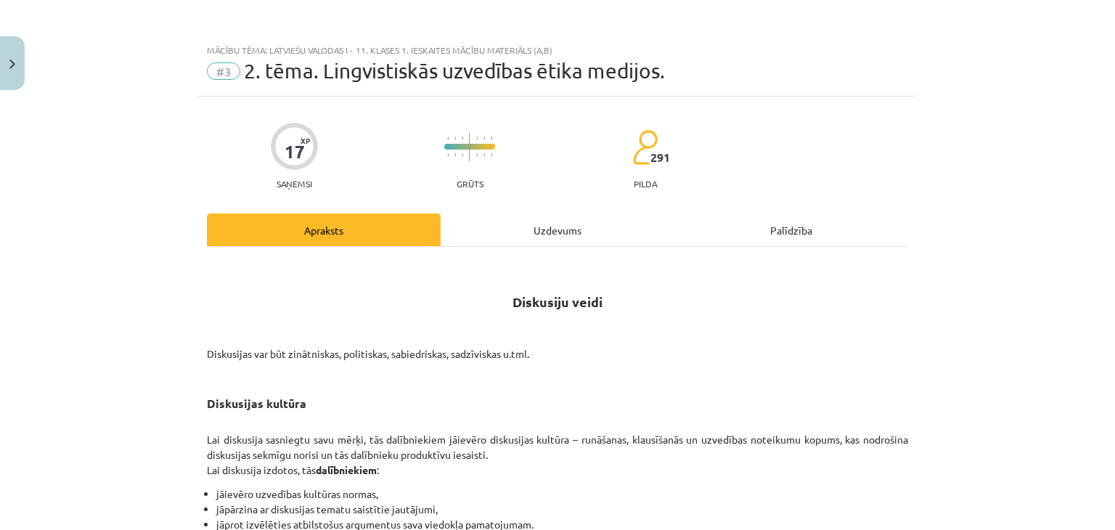
click at [504, 230] on div "Uzdevums" at bounding box center [558, 229] width 234 height 33
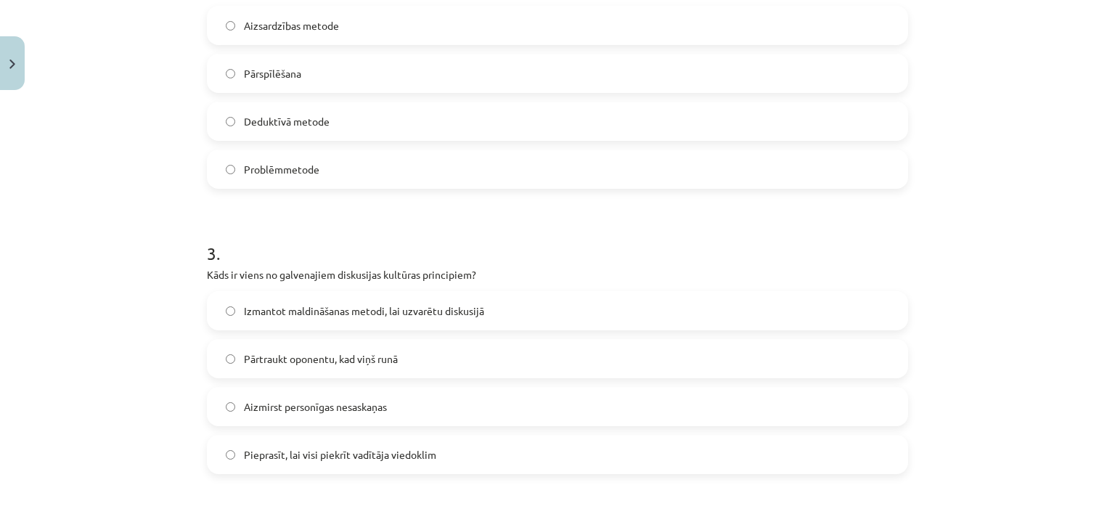
scroll to position [520, 0]
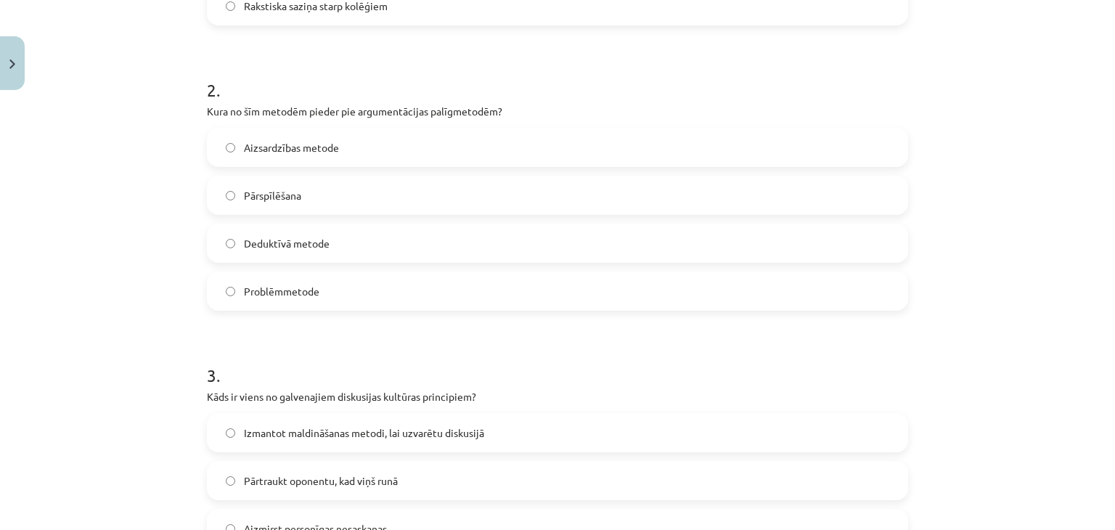
click at [459, 184] on label "Pārspīlēšana" at bounding box center [557, 195] width 698 height 36
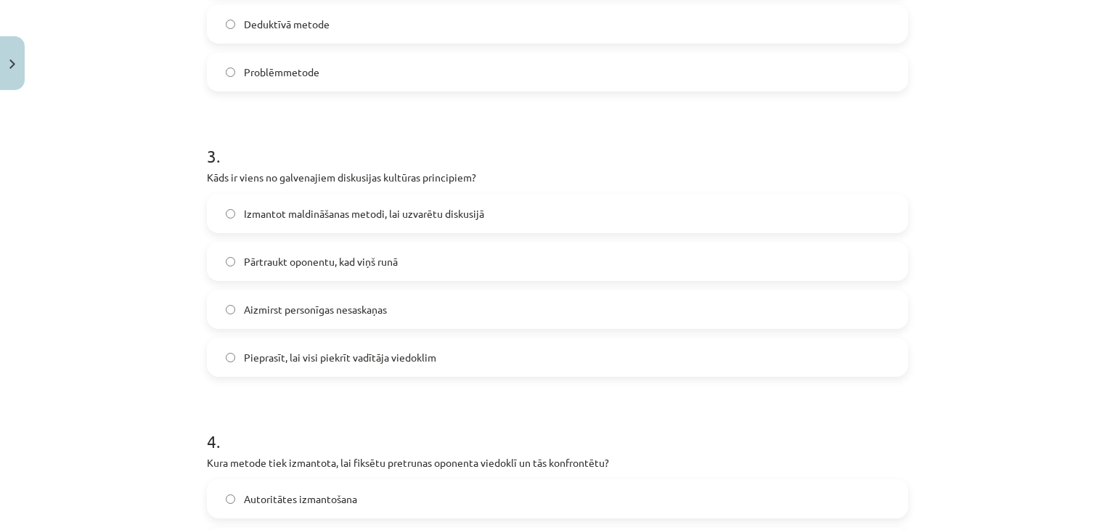
scroll to position [762, 0]
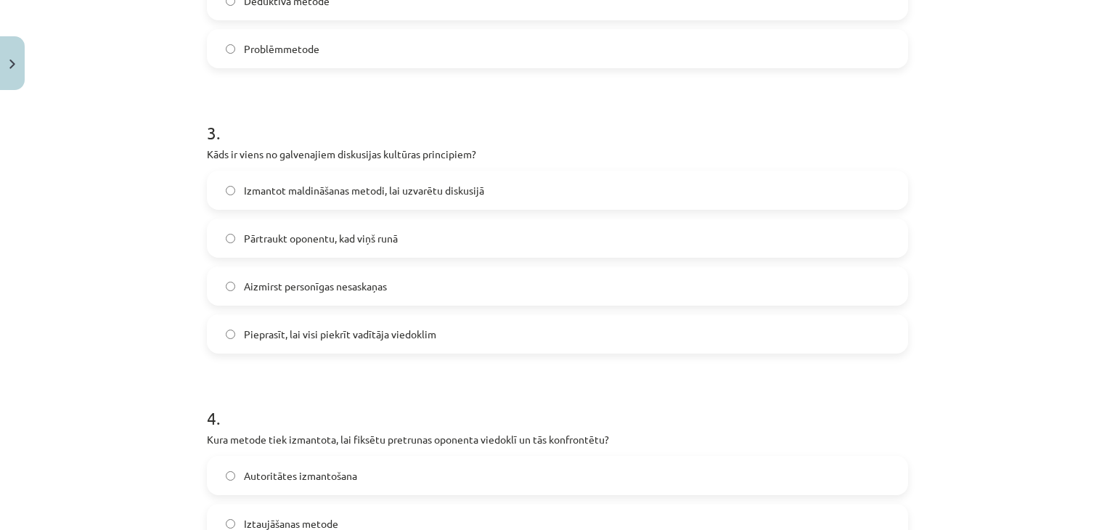
click at [492, 284] on label "Aizmirst personīgas nesaskaņas" at bounding box center [557, 286] width 698 height 36
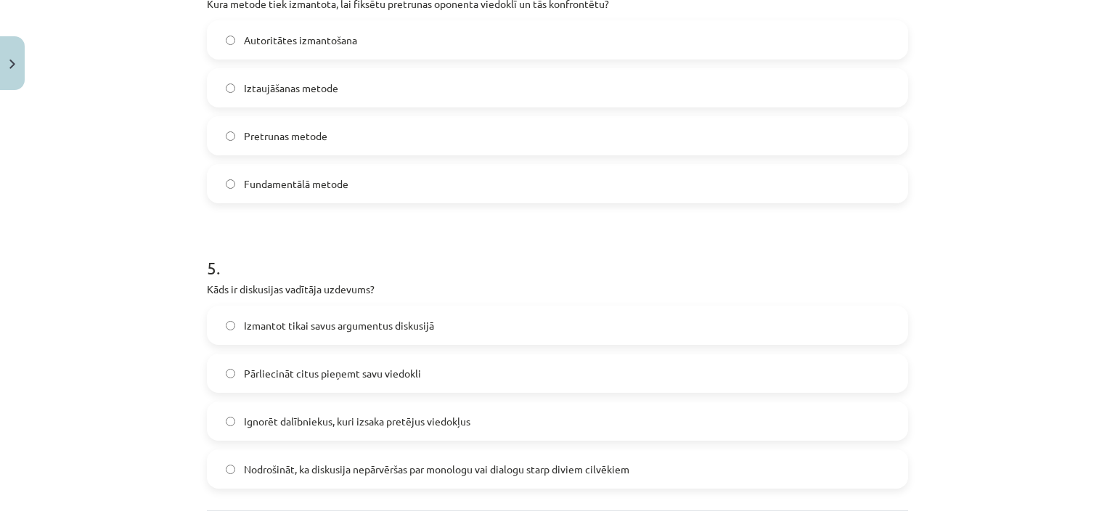
scroll to position [1324, 0]
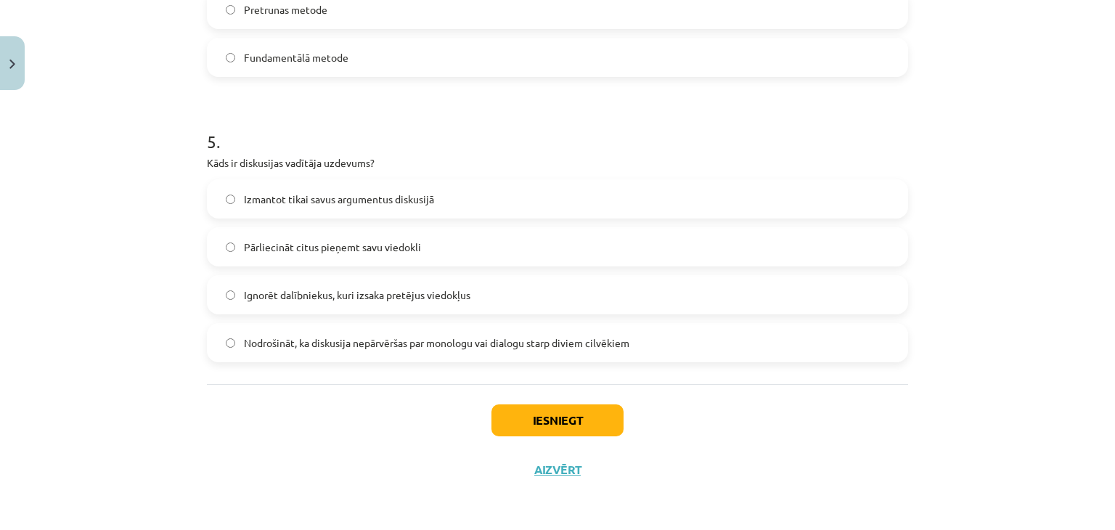
click at [418, 245] on label "Pārliecināt citus pieņemt savu viedokli" at bounding box center [557, 247] width 698 height 36
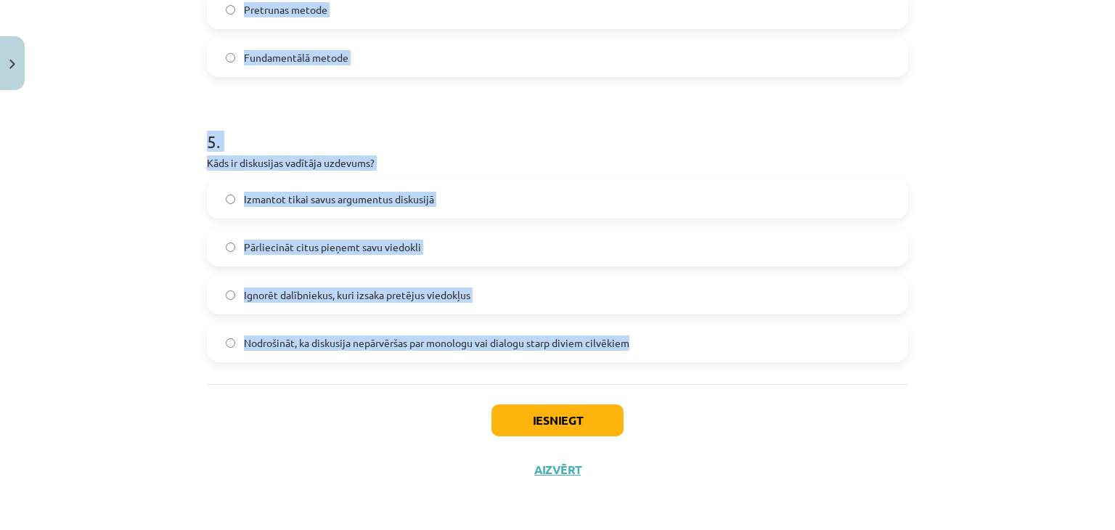
drag, startPoint x: 198, startPoint y: 173, endPoint x: 647, endPoint y: 358, distance: 485.6
copy form "3 . Kāds ir viens no galvenajiem diskusijas kultūras principiem? Izmantot maldi…"
click at [315, 134] on h1 "5 ." at bounding box center [557, 128] width 701 height 45
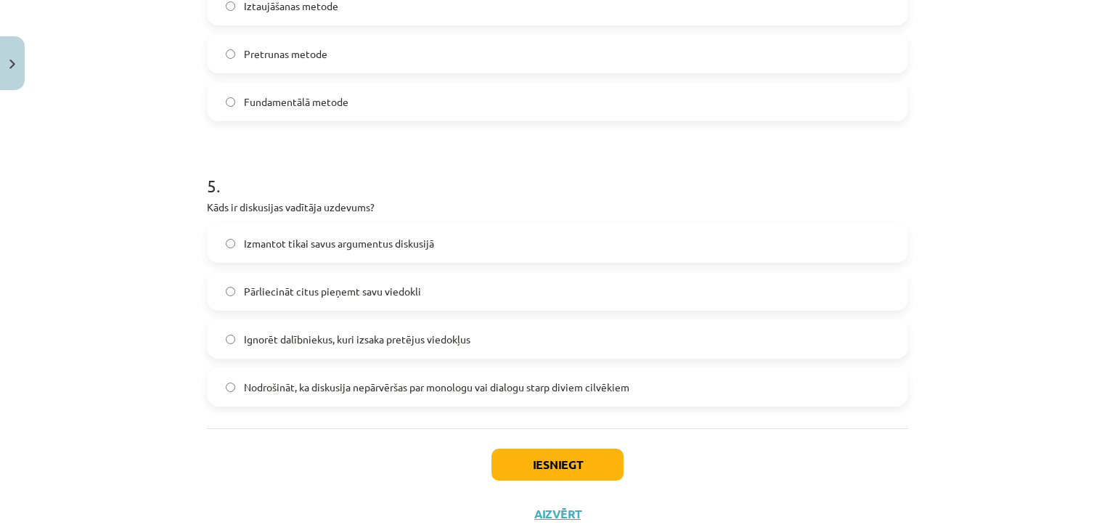
scroll to position [1082, 0]
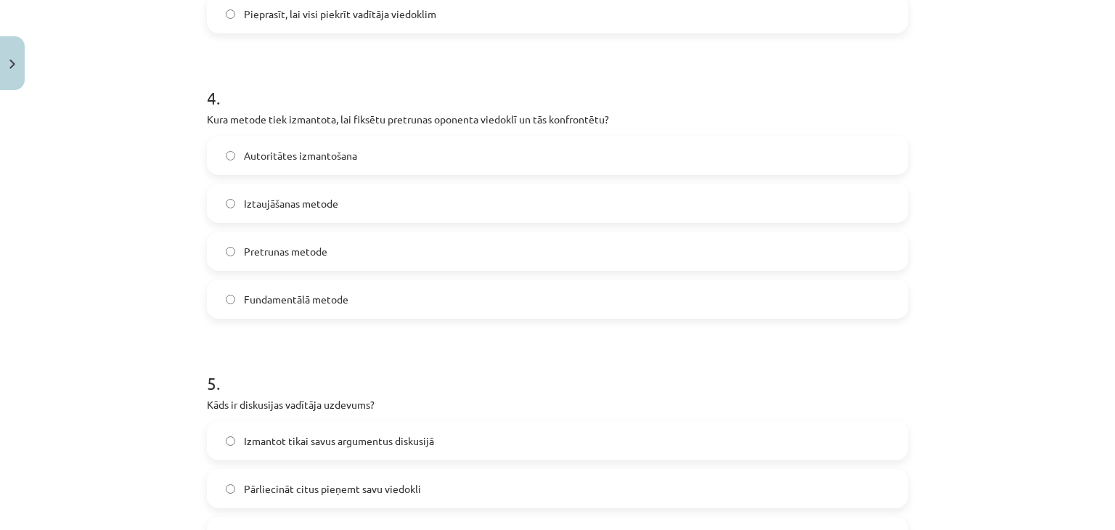
click at [400, 251] on label "Pretrunas metode" at bounding box center [557, 251] width 698 height 36
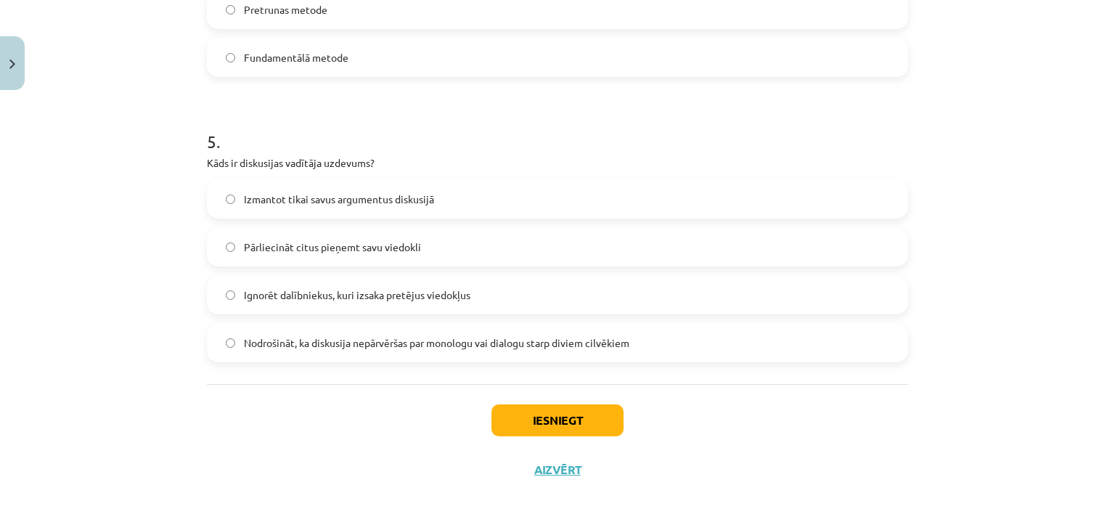
click at [435, 343] on span "Nodrošināt, ka diskusija nepārvēršas par monologu vai dialogu starp diviem cilv…" at bounding box center [436, 342] width 385 height 15
click at [572, 419] on button "Iesniegt" at bounding box center [557, 420] width 132 height 32
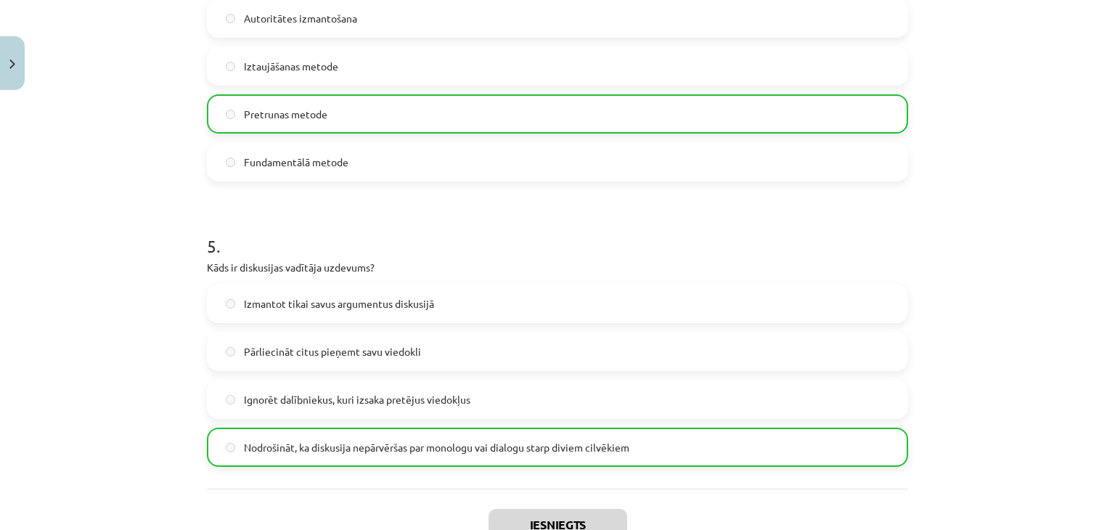
scroll to position [1370, 0]
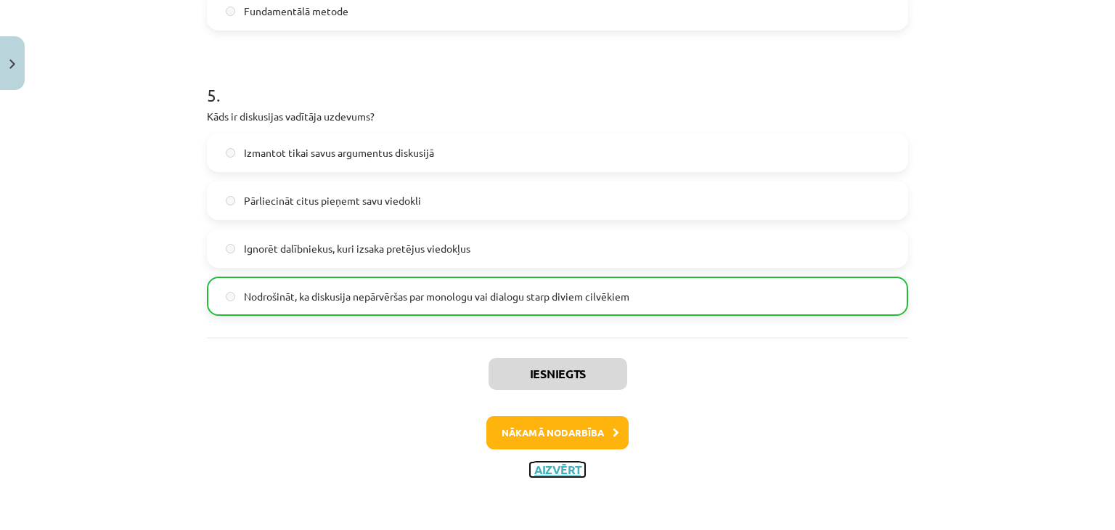
click at [562, 464] on button "Aizvērt" at bounding box center [557, 469] width 55 height 15
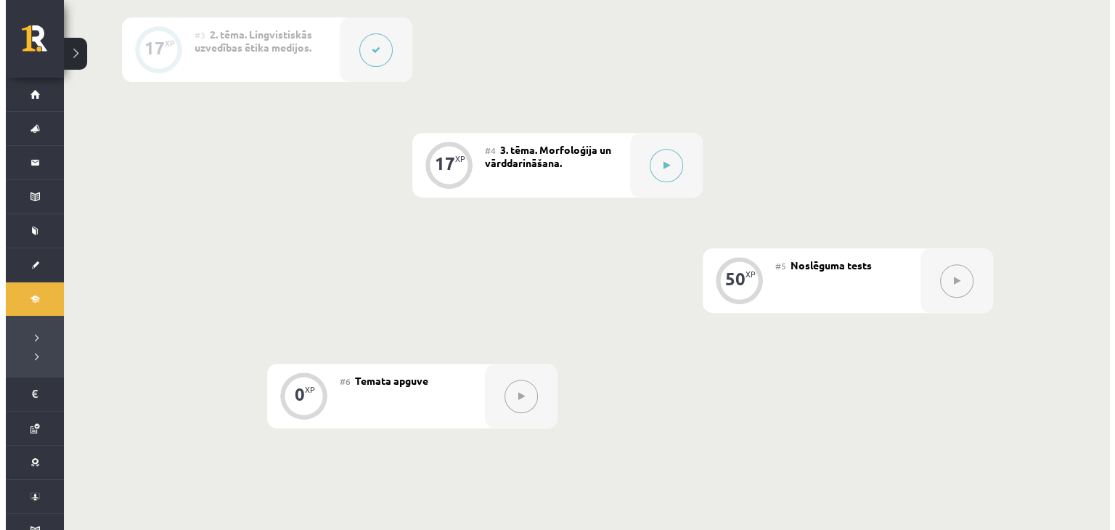
scroll to position [483, 0]
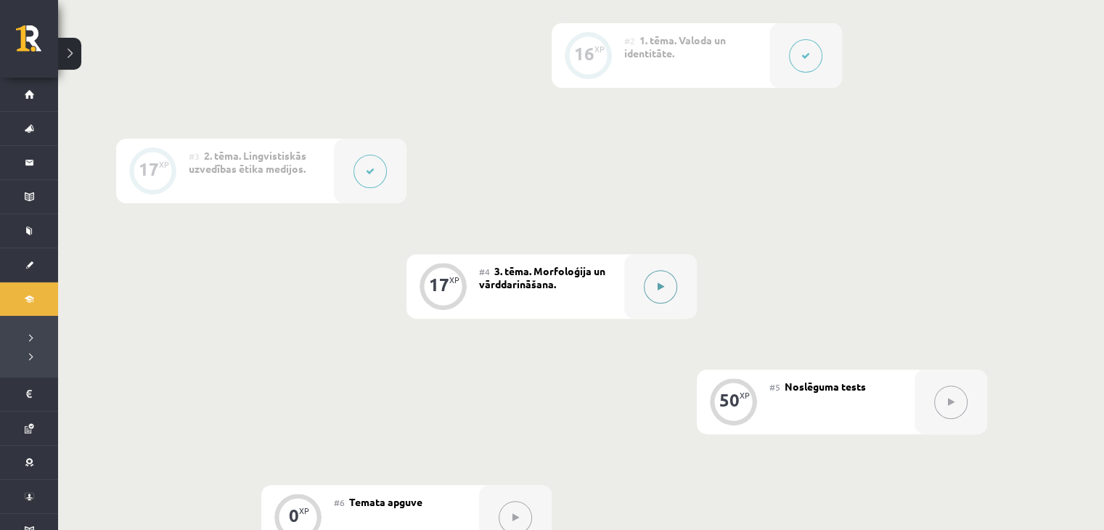
click at [659, 284] on icon at bounding box center [661, 286] width 7 height 9
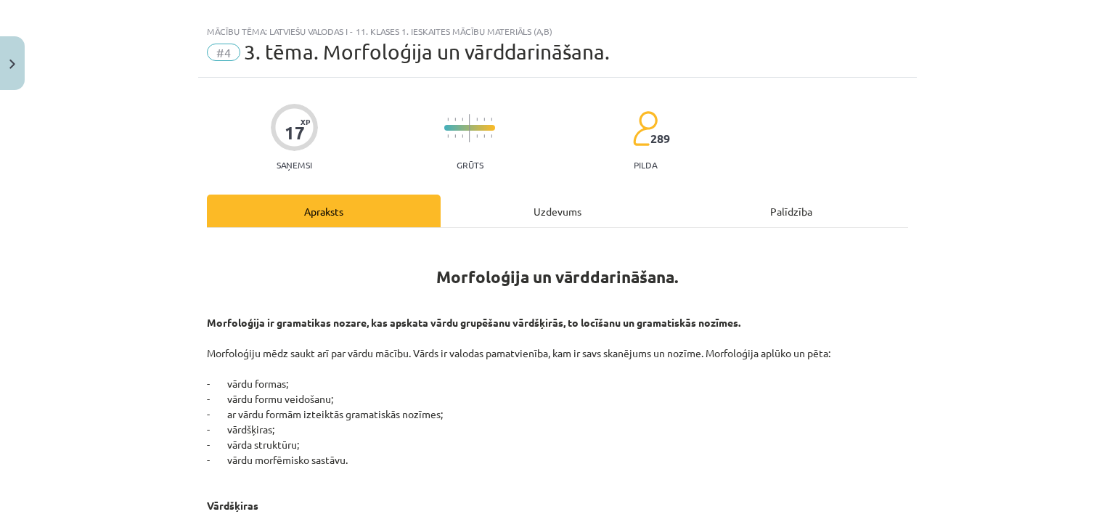
scroll to position [0, 0]
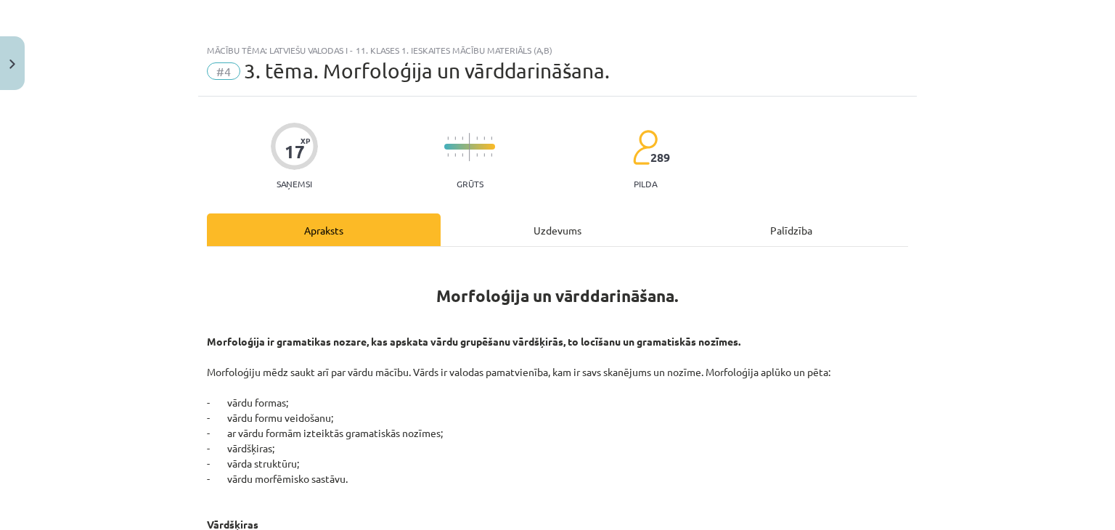
click at [570, 239] on div "Uzdevums" at bounding box center [558, 229] width 234 height 33
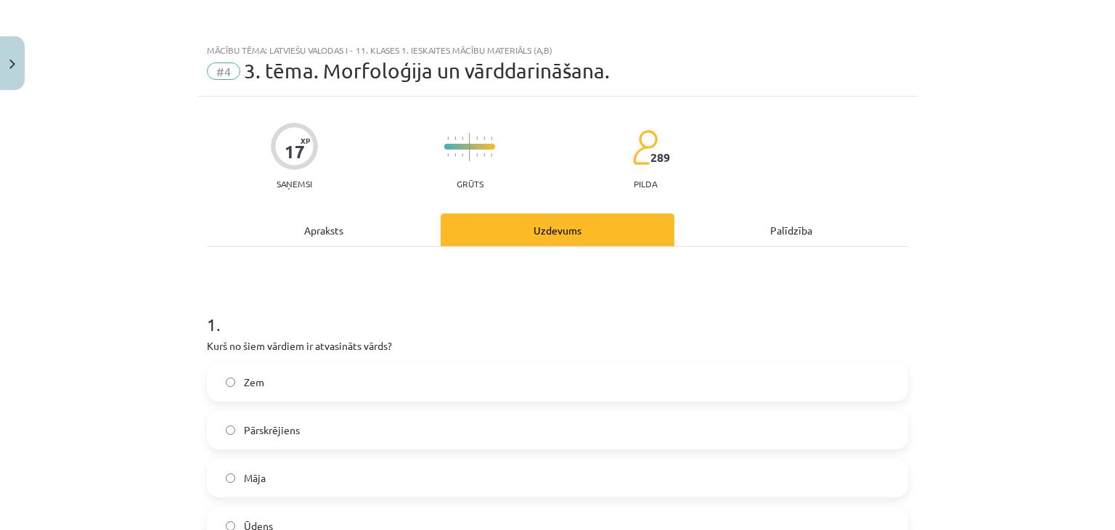
scroll to position [36, 0]
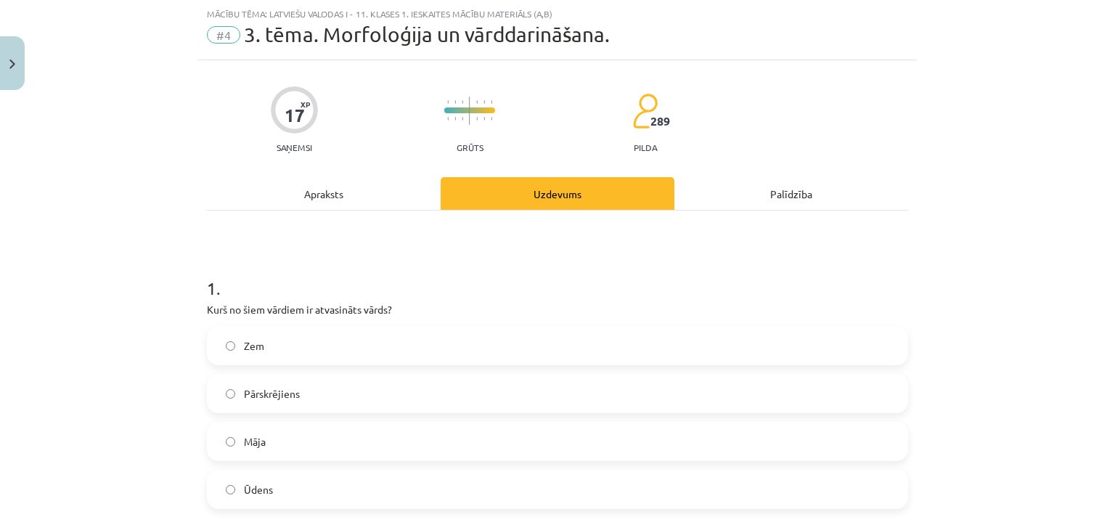
click at [319, 203] on div "Apraksts" at bounding box center [324, 193] width 234 height 33
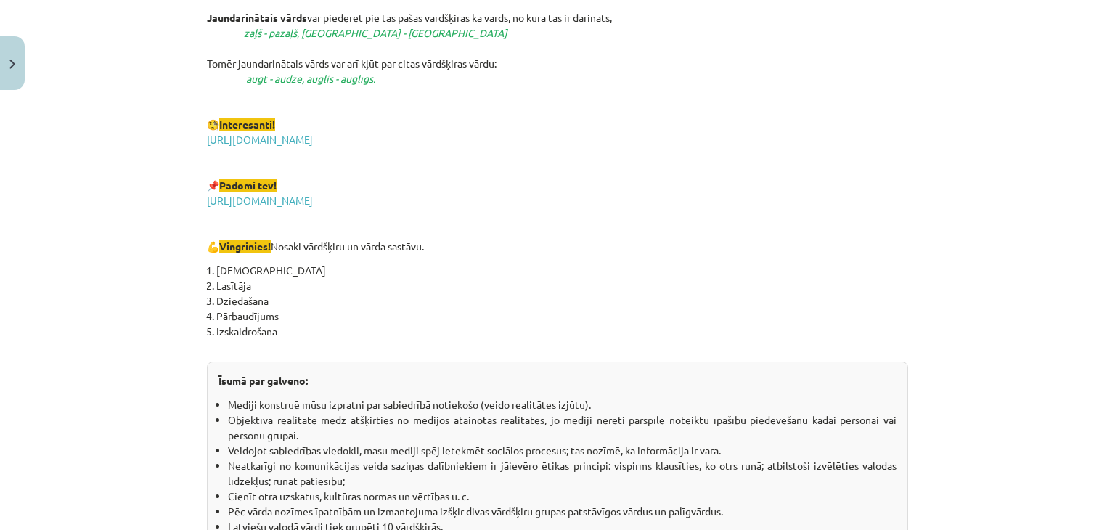
scroll to position [2571, 0]
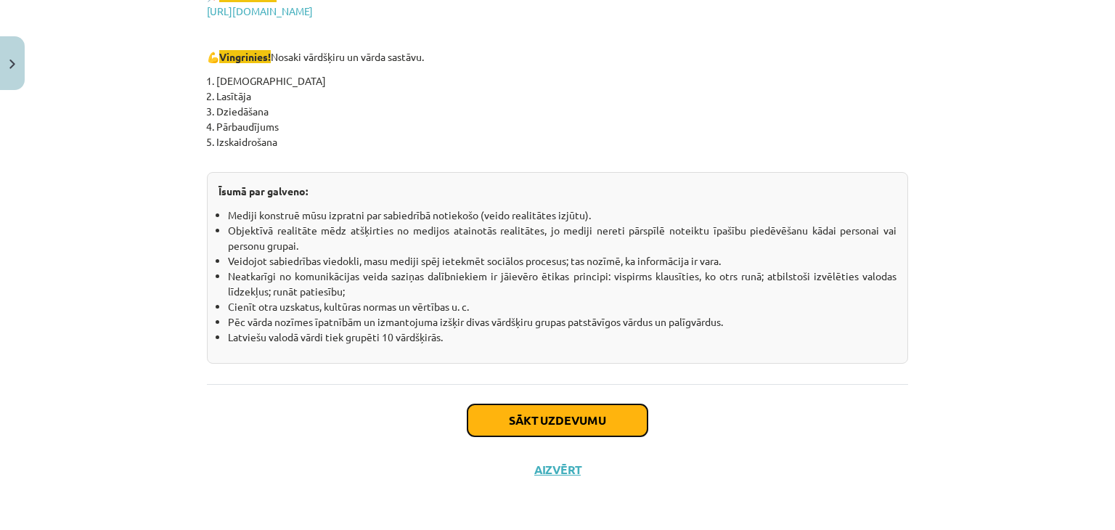
click at [599, 413] on button "Sākt uzdevumu" at bounding box center [557, 420] width 180 height 32
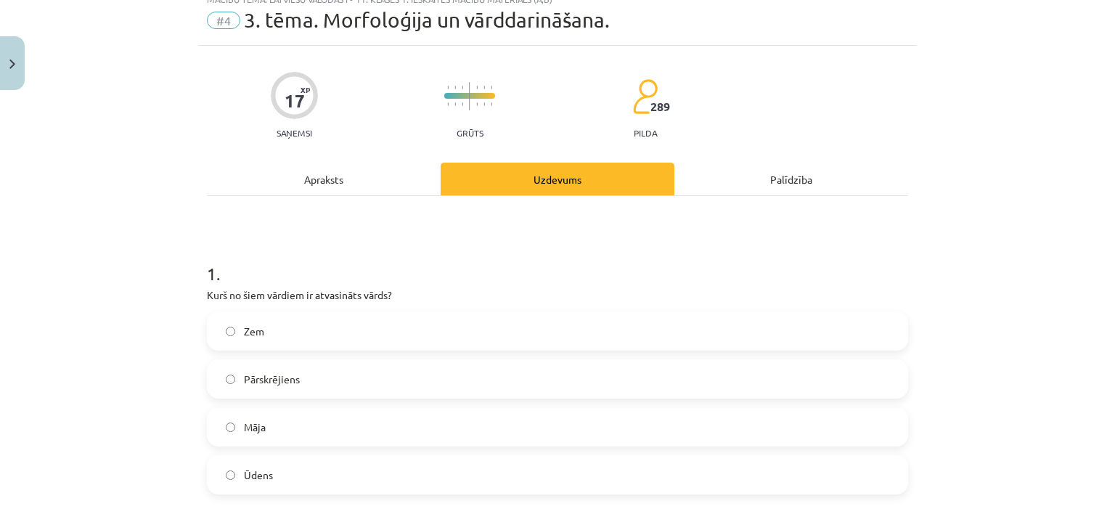
scroll to position [36, 0]
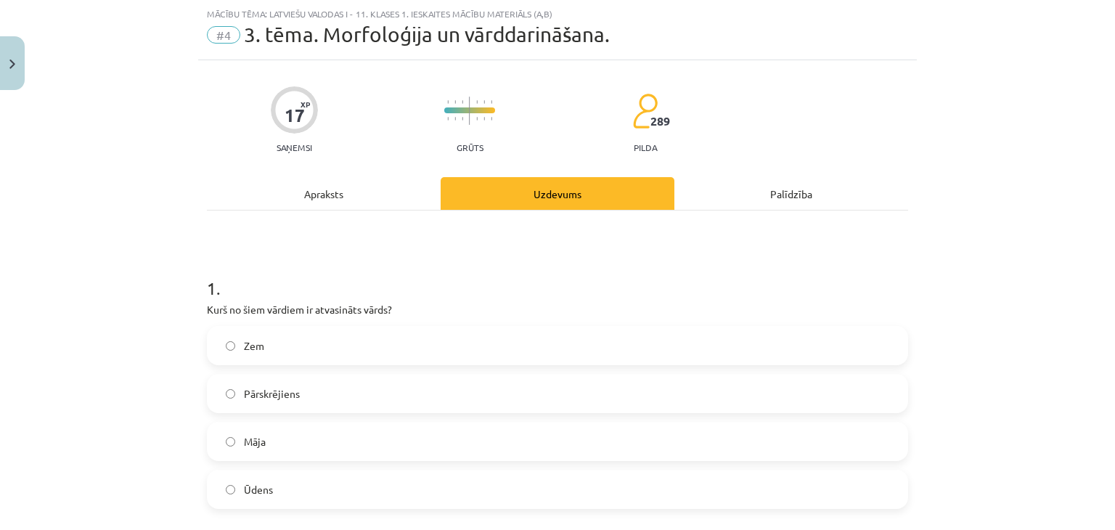
click at [347, 189] on div "Apraksts" at bounding box center [324, 193] width 234 height 33
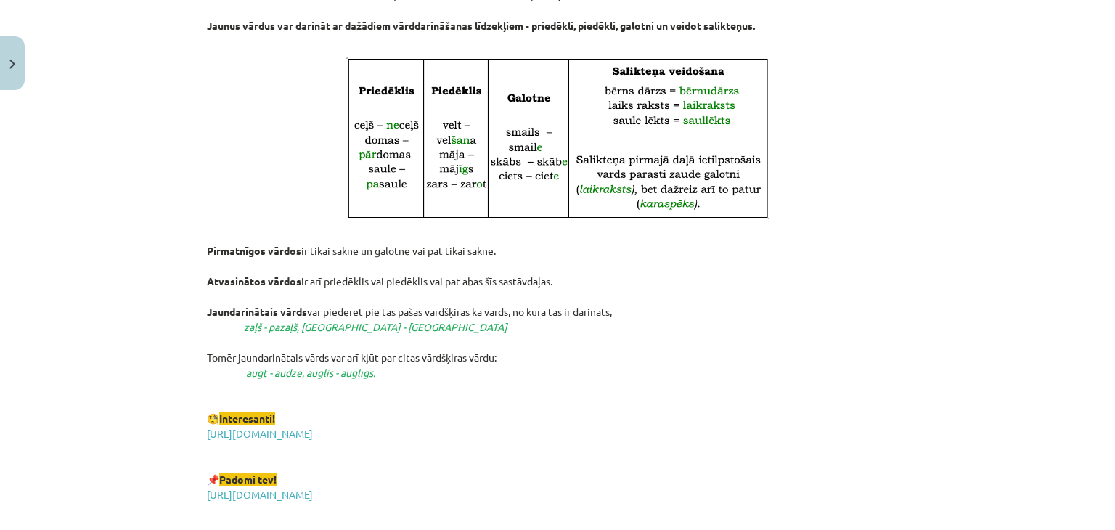
scroll to position [2571, 0]
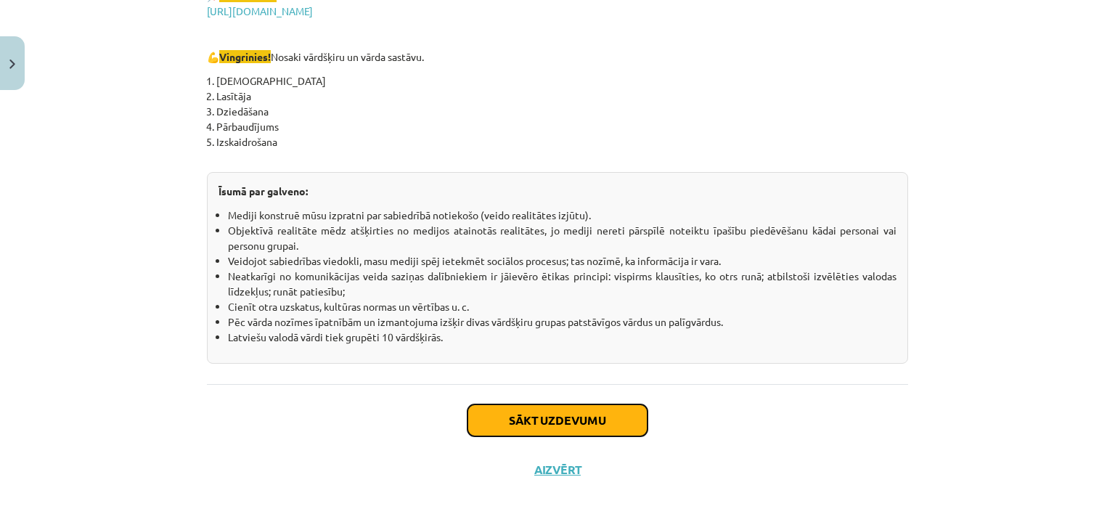
click at [586, 426] on button "Sākt uzdevumu" at bounding box center [557, 420] width 180 height 32
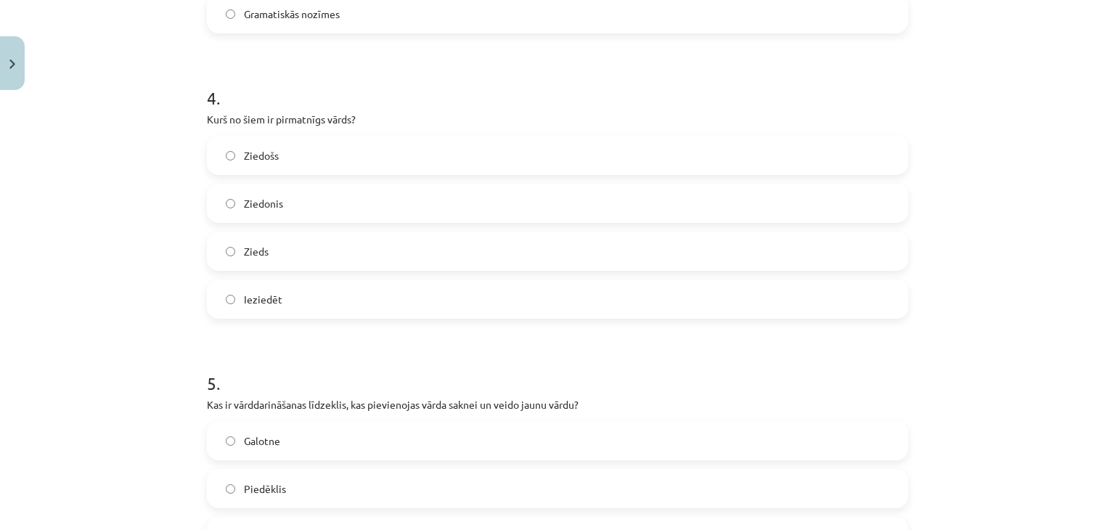
scroll to position [1324, 0]
